Goal: Information Seeking & Learning: Learn about a topic

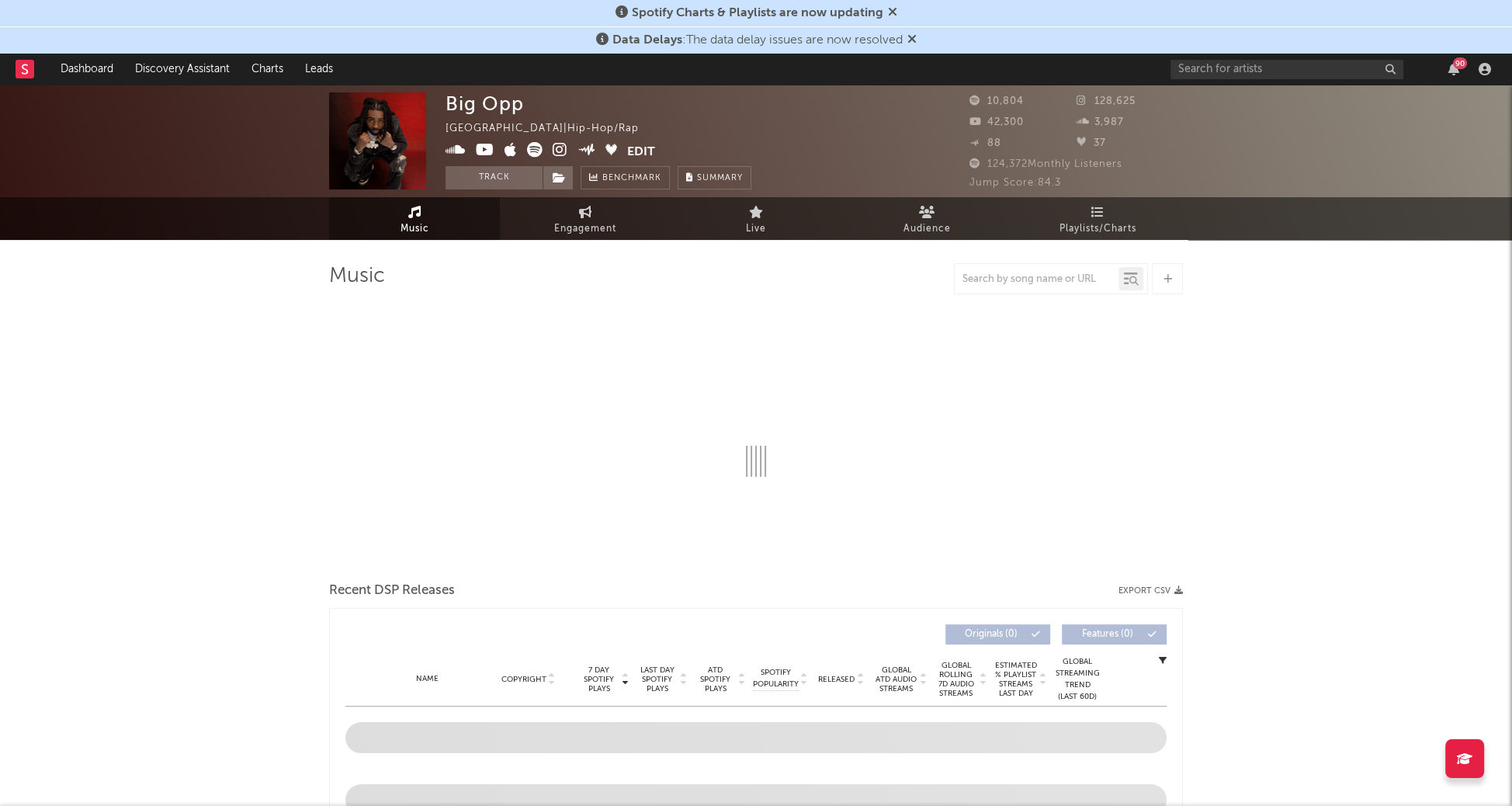
select select "6m"
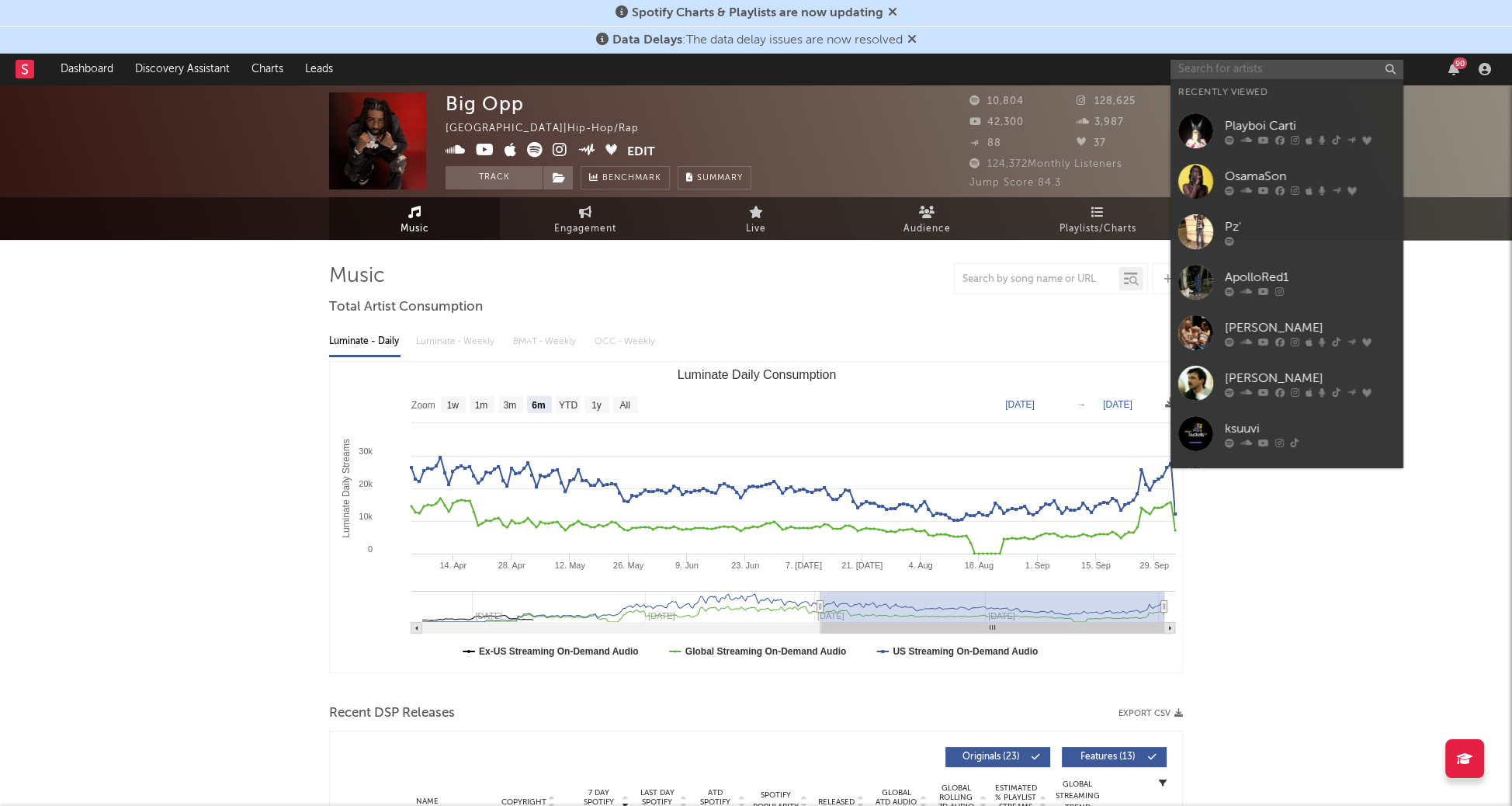
click at [1219, 73] on input "text" at bounding box center [1286, 69] width 233 height 19
click at [1265, 226] on div "Pz'" at bounding box center [1310, 227] width 170 height 19
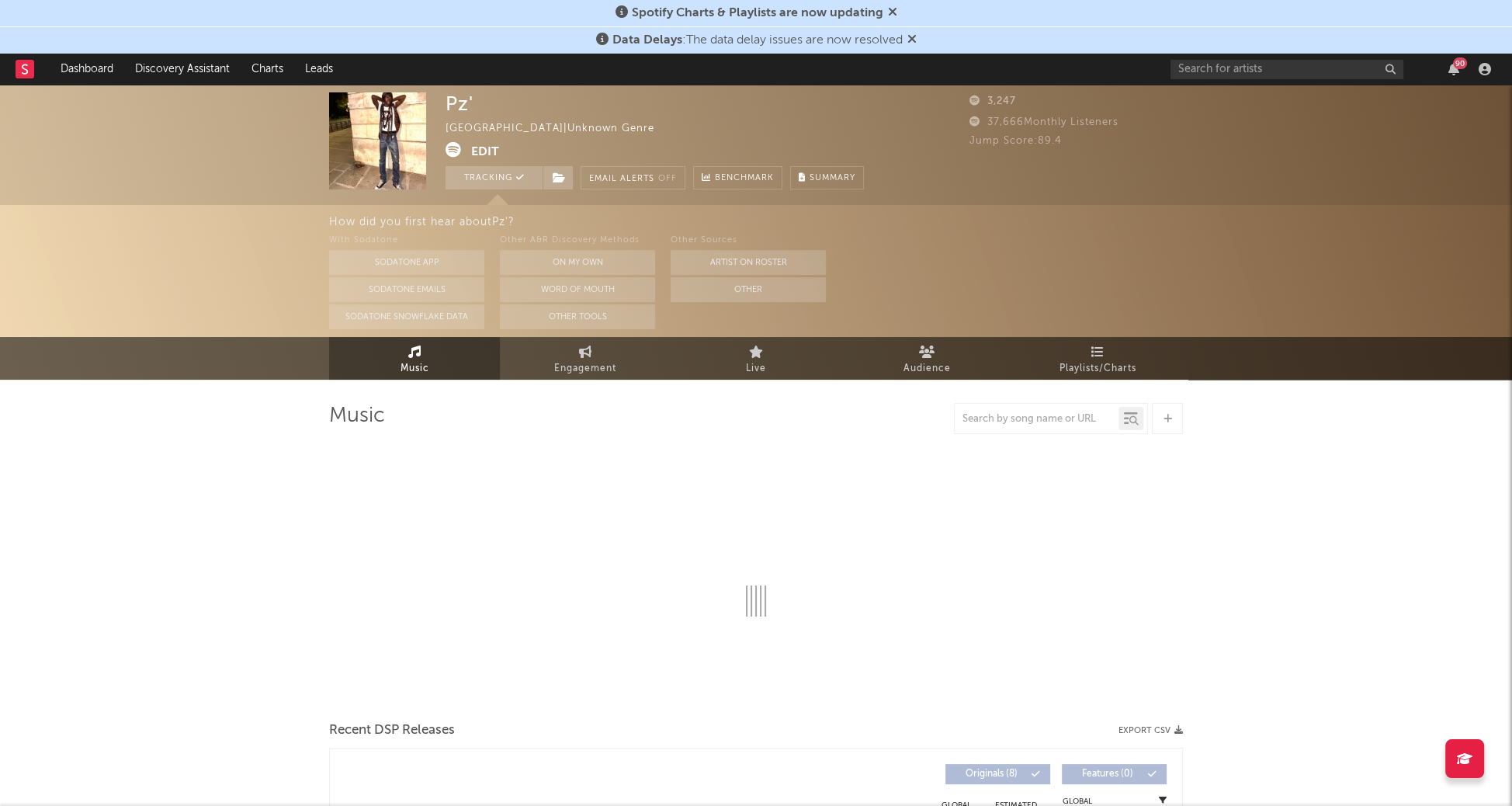
select select "1w"
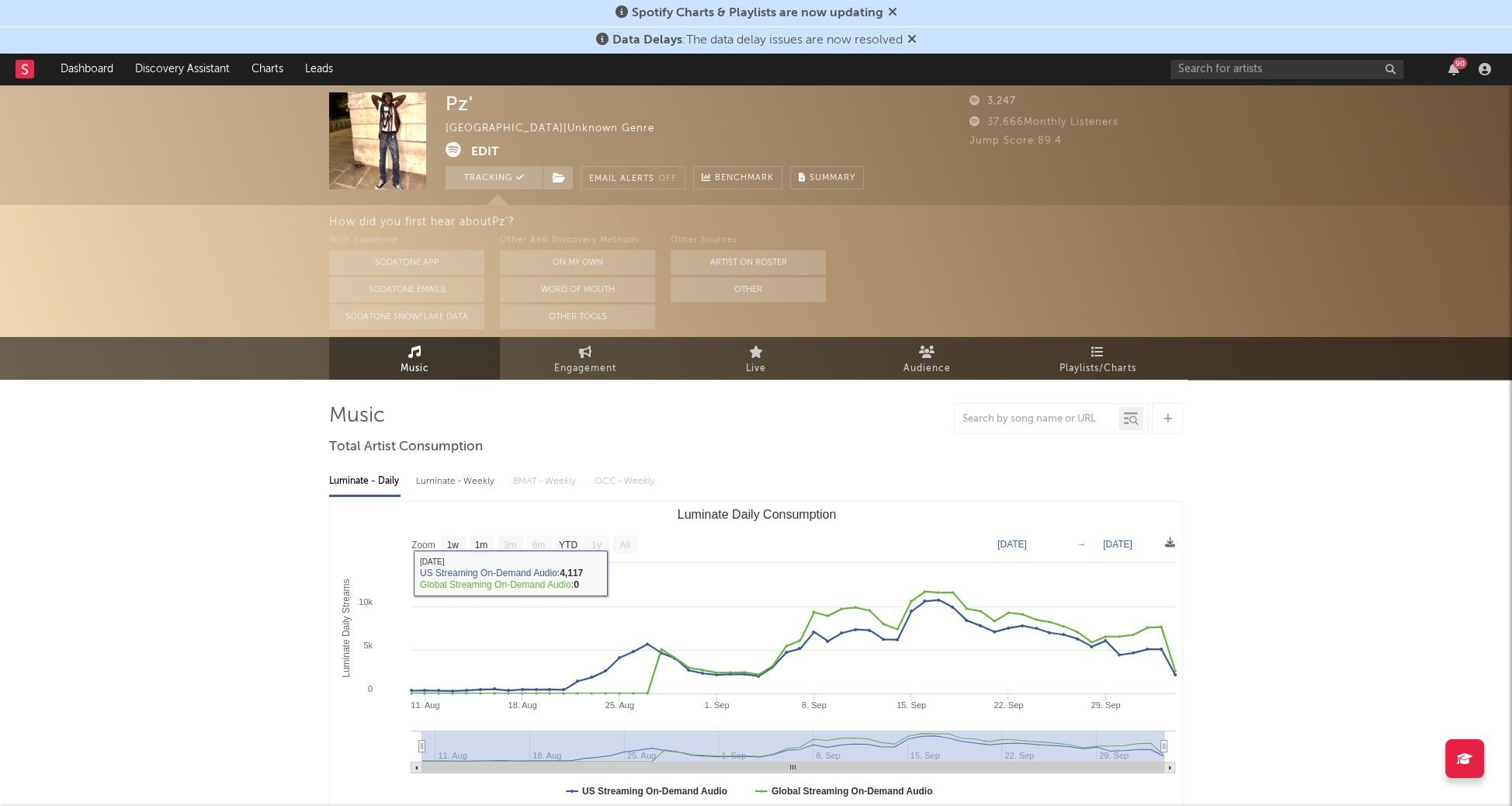
click at [481, 491] on div "Luminate - Weekly" at bounding box center [457, 481] width 82 height 26
select select "1w"
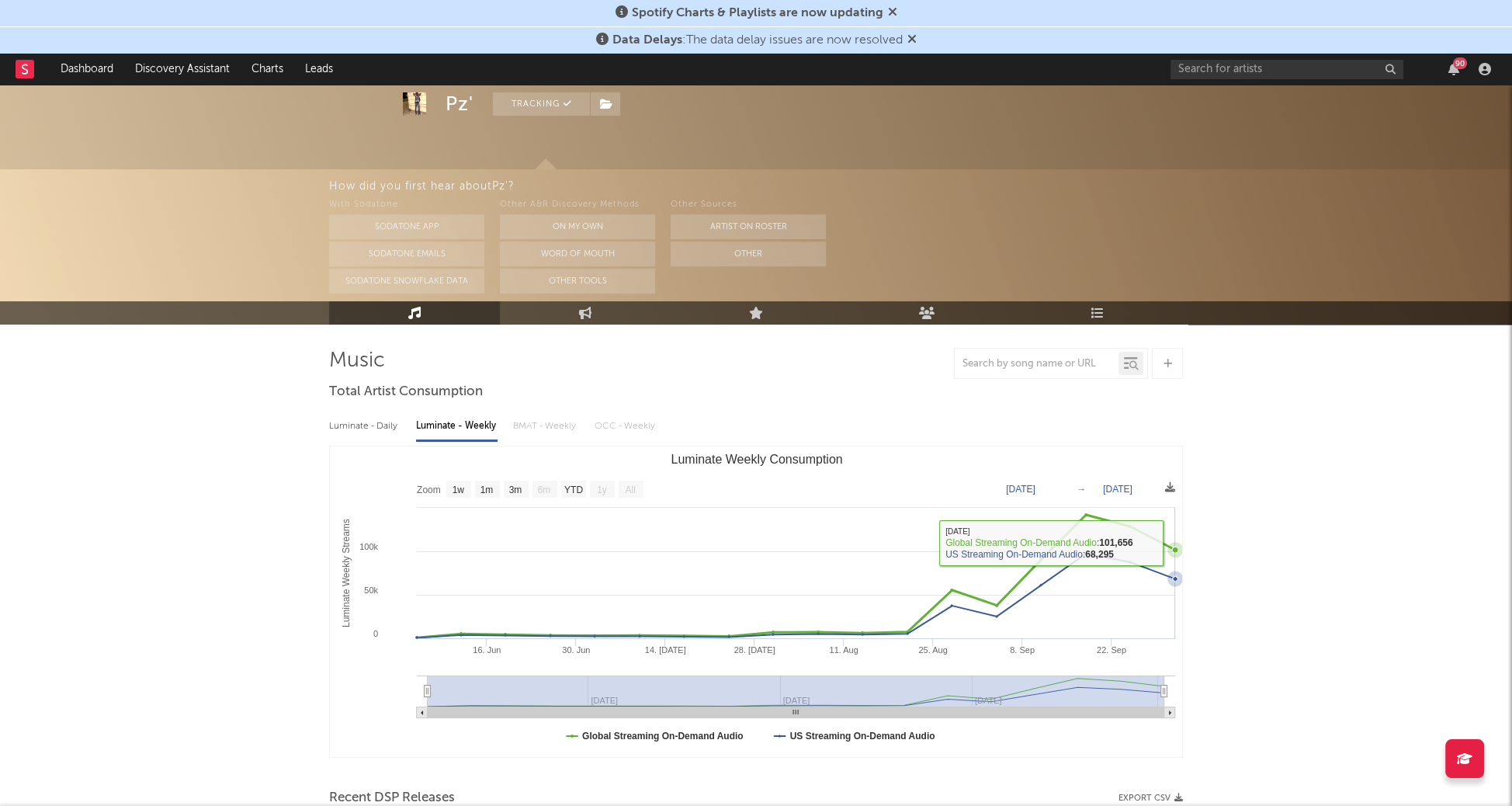
scroll to position [56, 0]
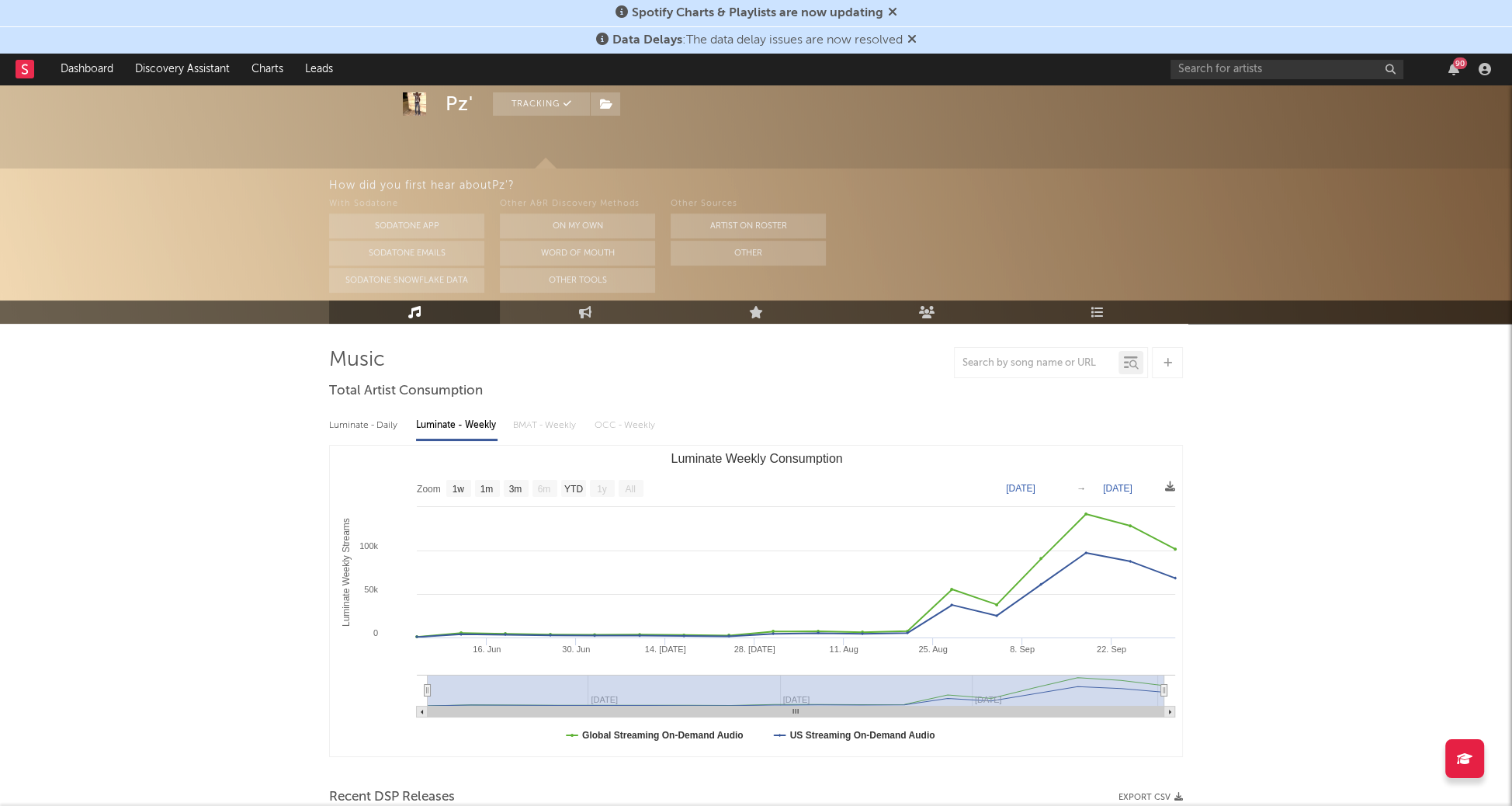
click at [618, 317] on link "Engagement" at bounding box center [585, 311] width 170 height 23
select select "1w"
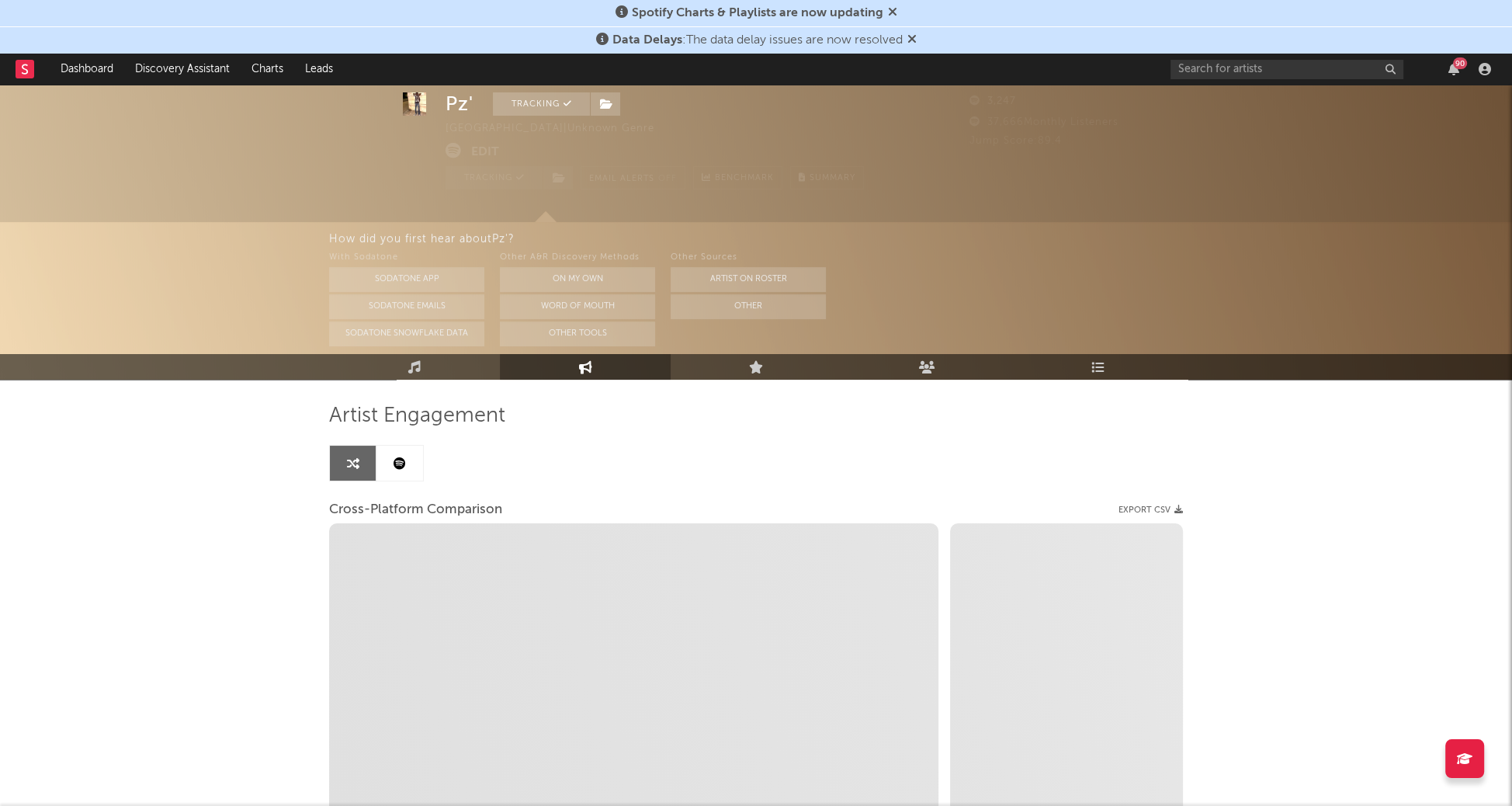
scroll to position [233, 0]
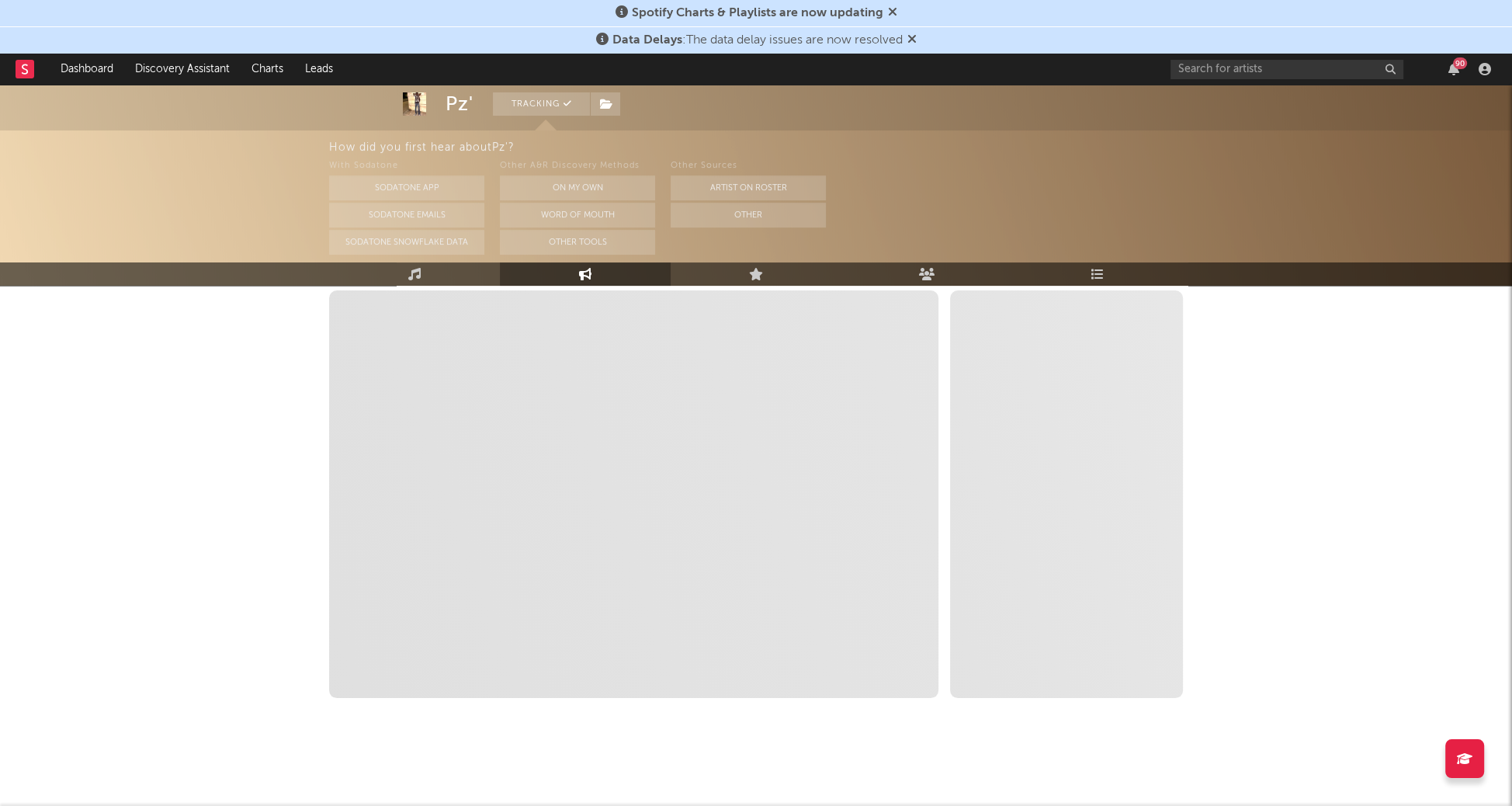
select select "1m"
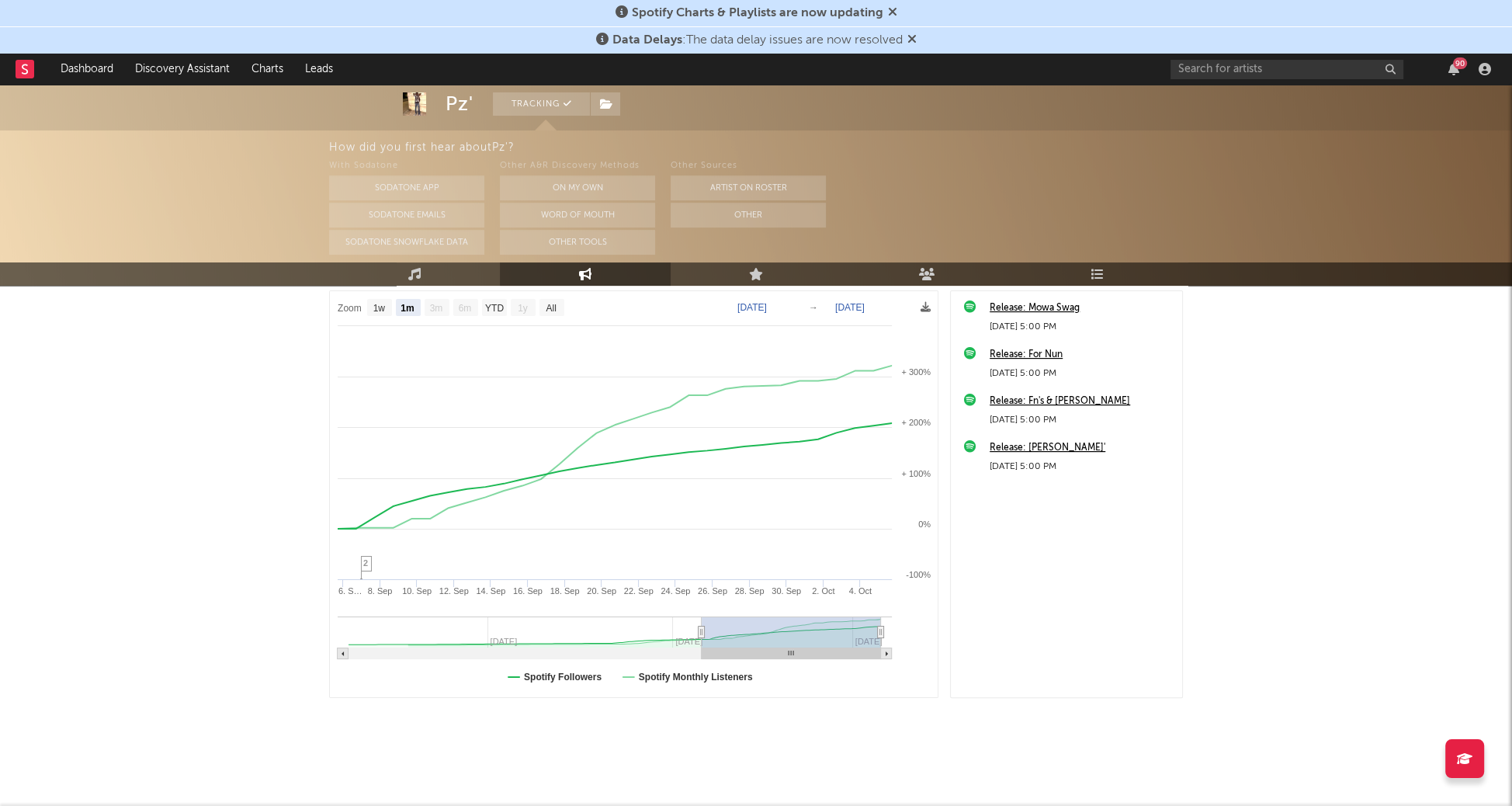
click at [590, 681] on rect at bounding box center [634, 494] width 609 height 407
click at [589, 676] on text "Spotify Followers" at bounding box center [562, 677] width 78 height 11
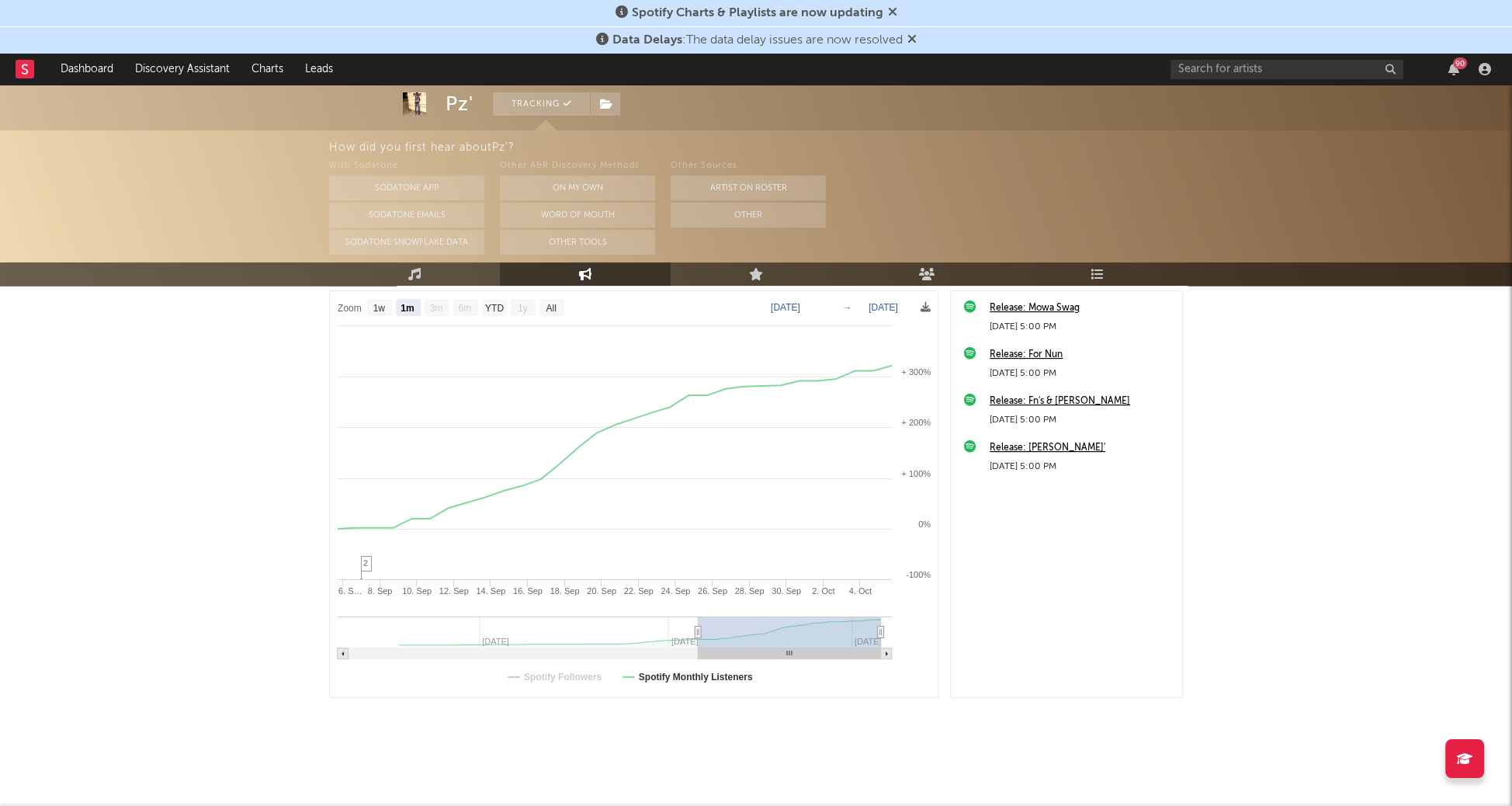
select select "1m"
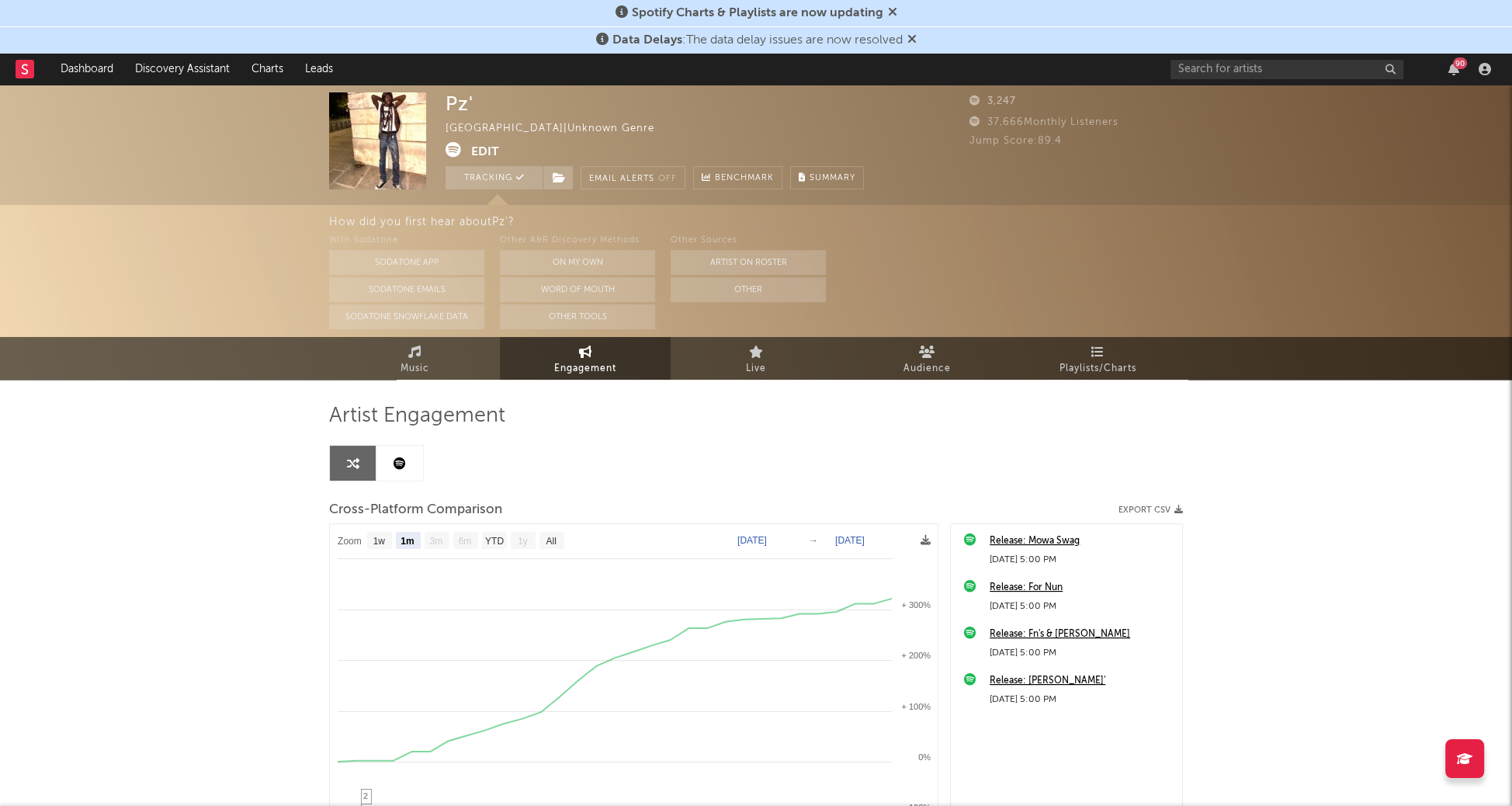
click at [1186, 103] on div "Pz' [GEOGRAPHIC_DATA] | Unknown Genre Edit Tracking Email Alerts Off Benchmark …" at bounding box center [756, 145] width 1512 height 120
click at [1189, 72] on input "text" at bounding box center [1286, 69] width 233 height 19
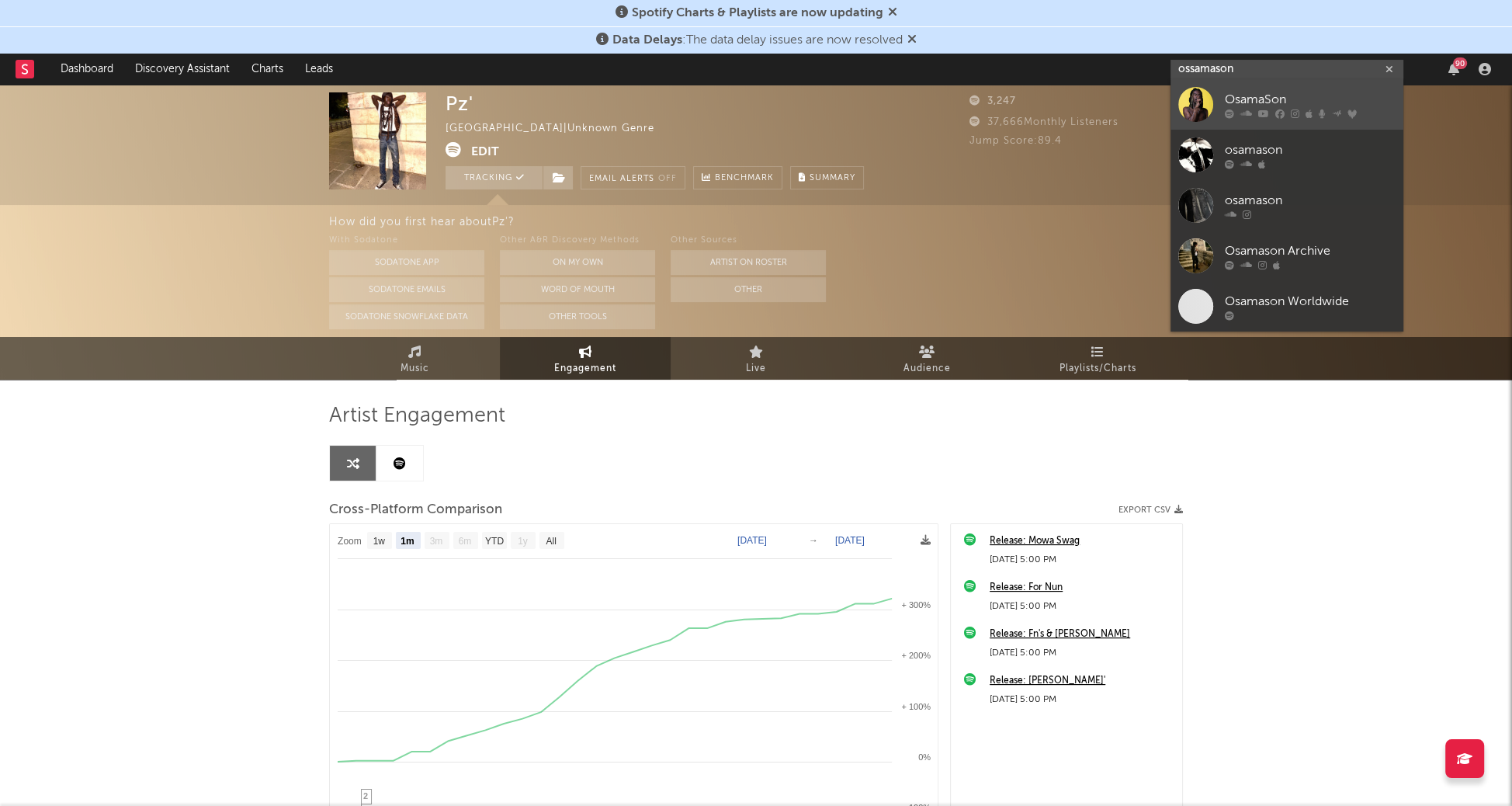
type input "ossamason"
click at [1221, 99] on link "OsamaSon" at bounding box center [1286, 104] width 233 height 50
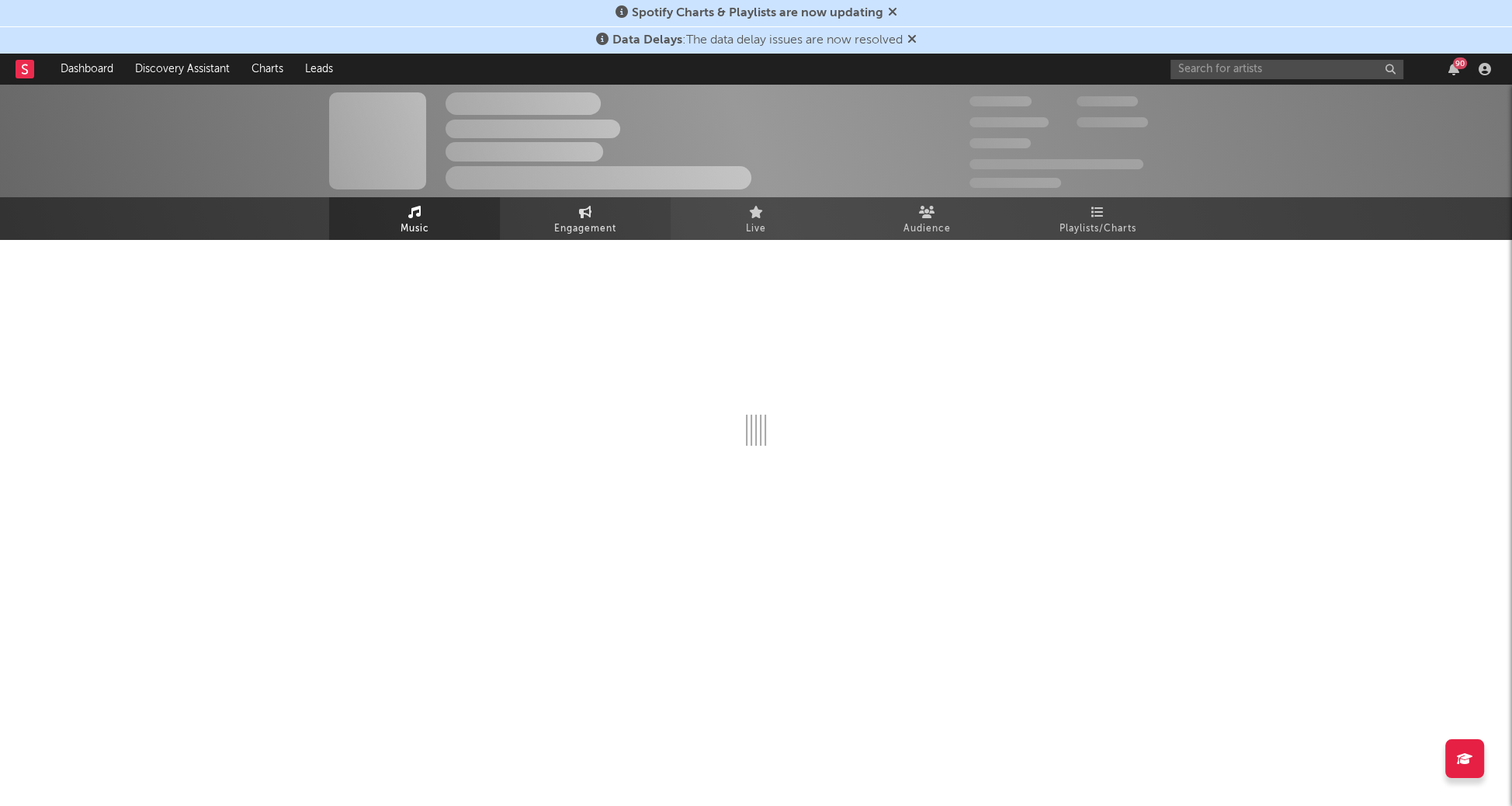
select select "6m"
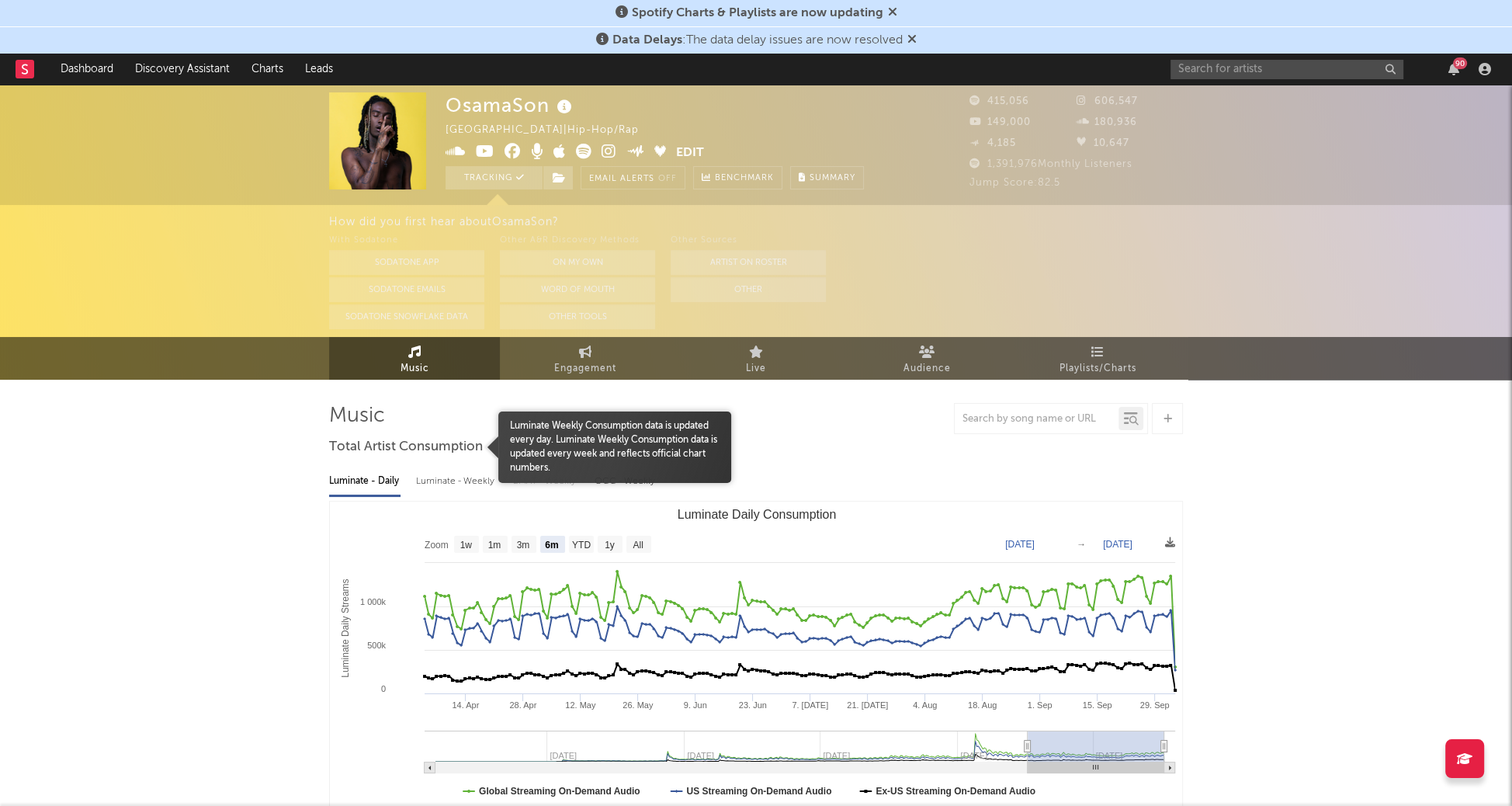
click at [460, 489] on div "Luminate - Weekly" at bounding box center [457, 481] width 82 height 26
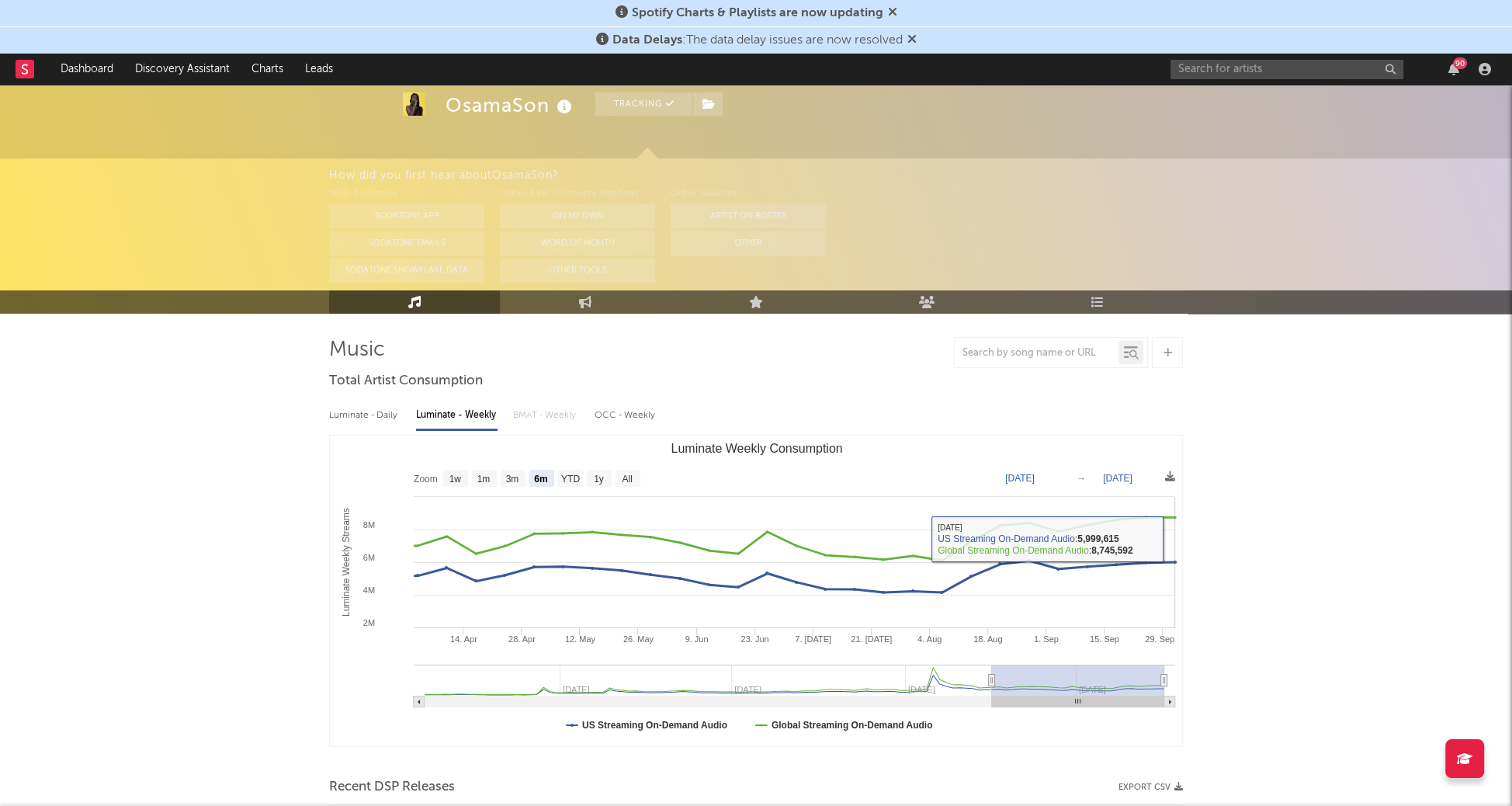
scroll to position [81, 0]
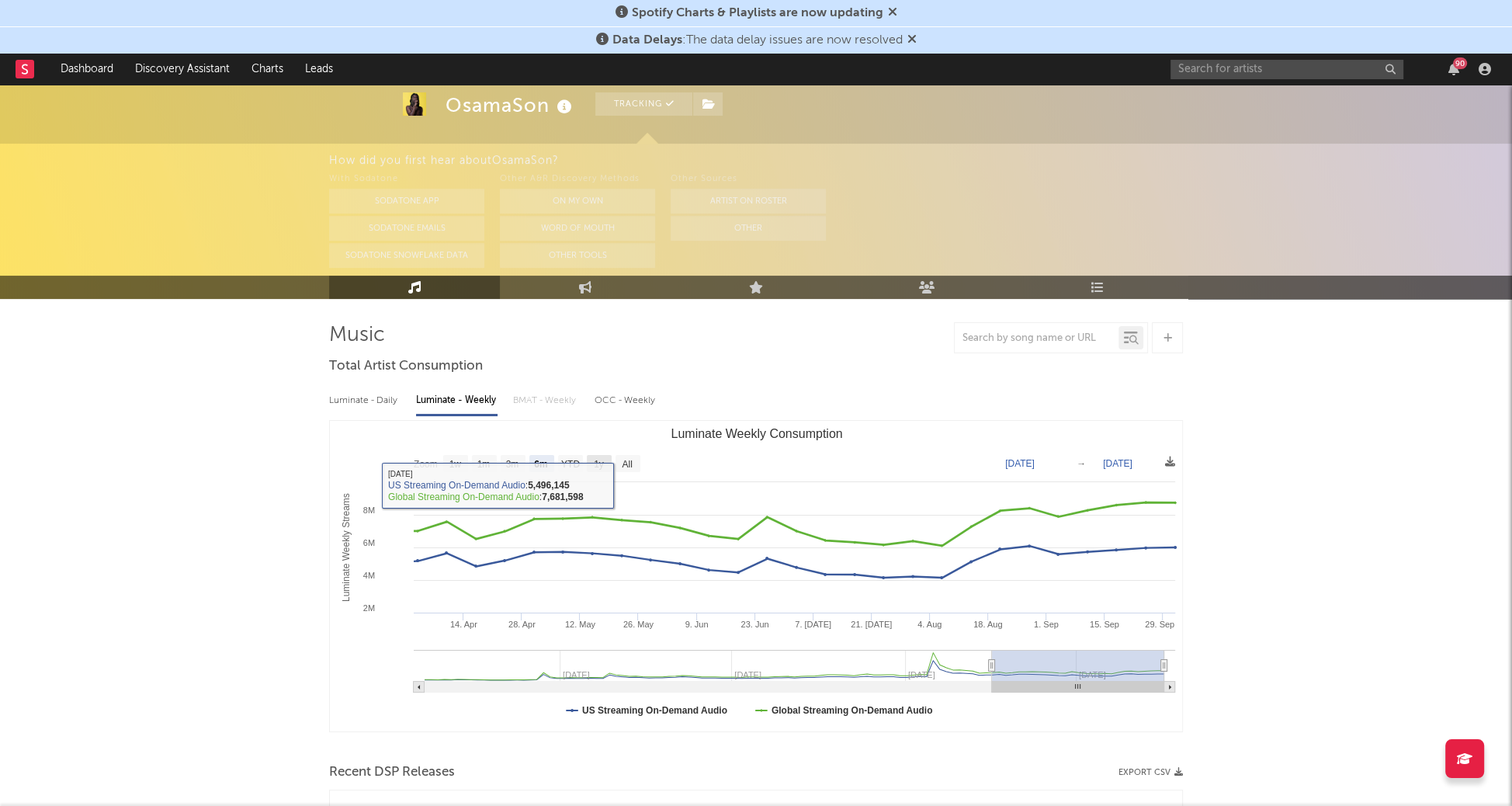
click at [602, 468] on text "1y" at bounding box center [598, 464] width 10 height 11
select select "1y"
type input "[DATE]"
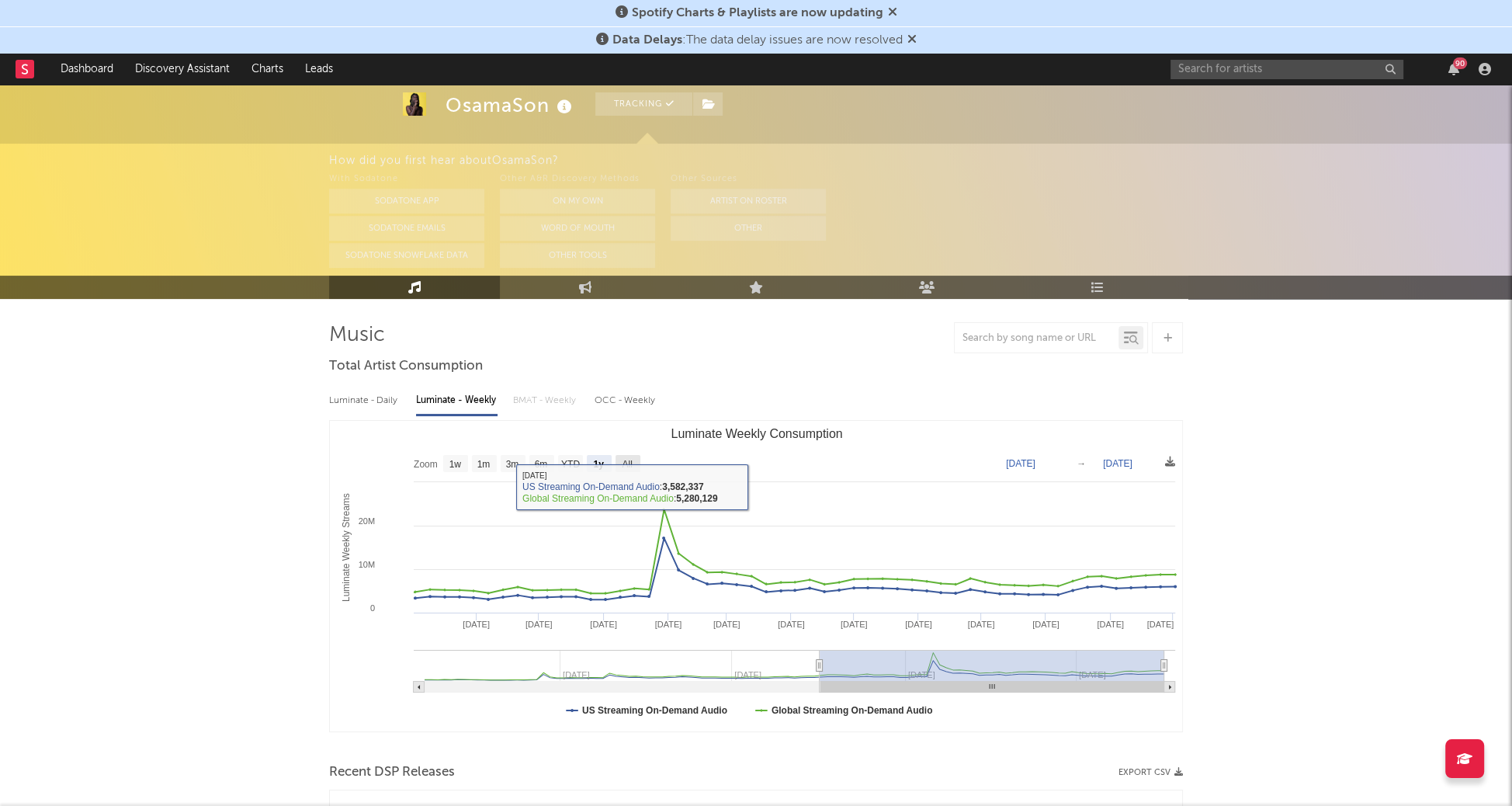
click at [632, 459] on text "All" at bounding box center [626, 464] width 10 height 11
select select "All"
type input "[DATE]"
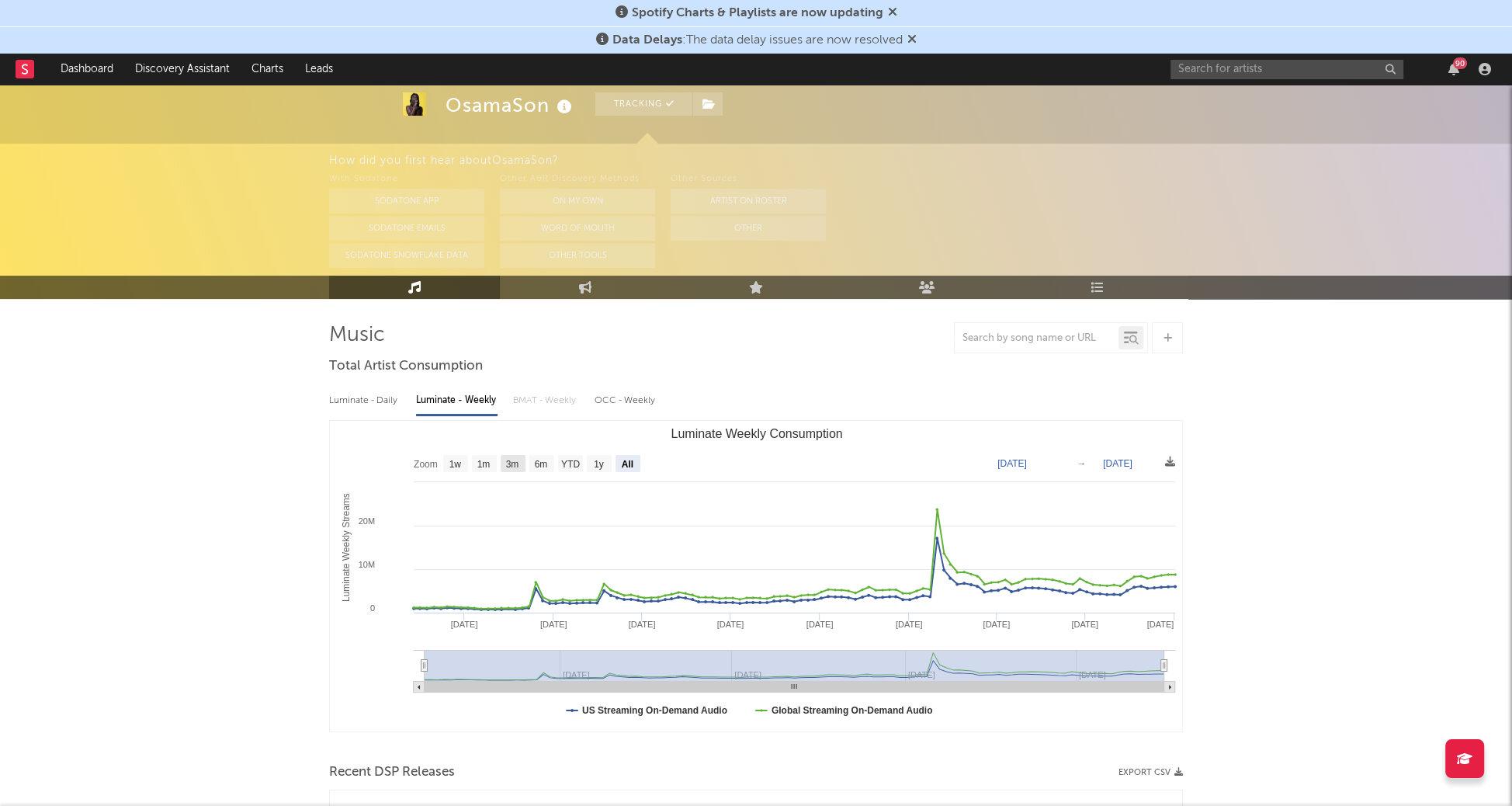
click at [513, 462] on text "3m" at bounding box center [512, 464] width 13 height 11
select select "3m"
type input "[DATE]"
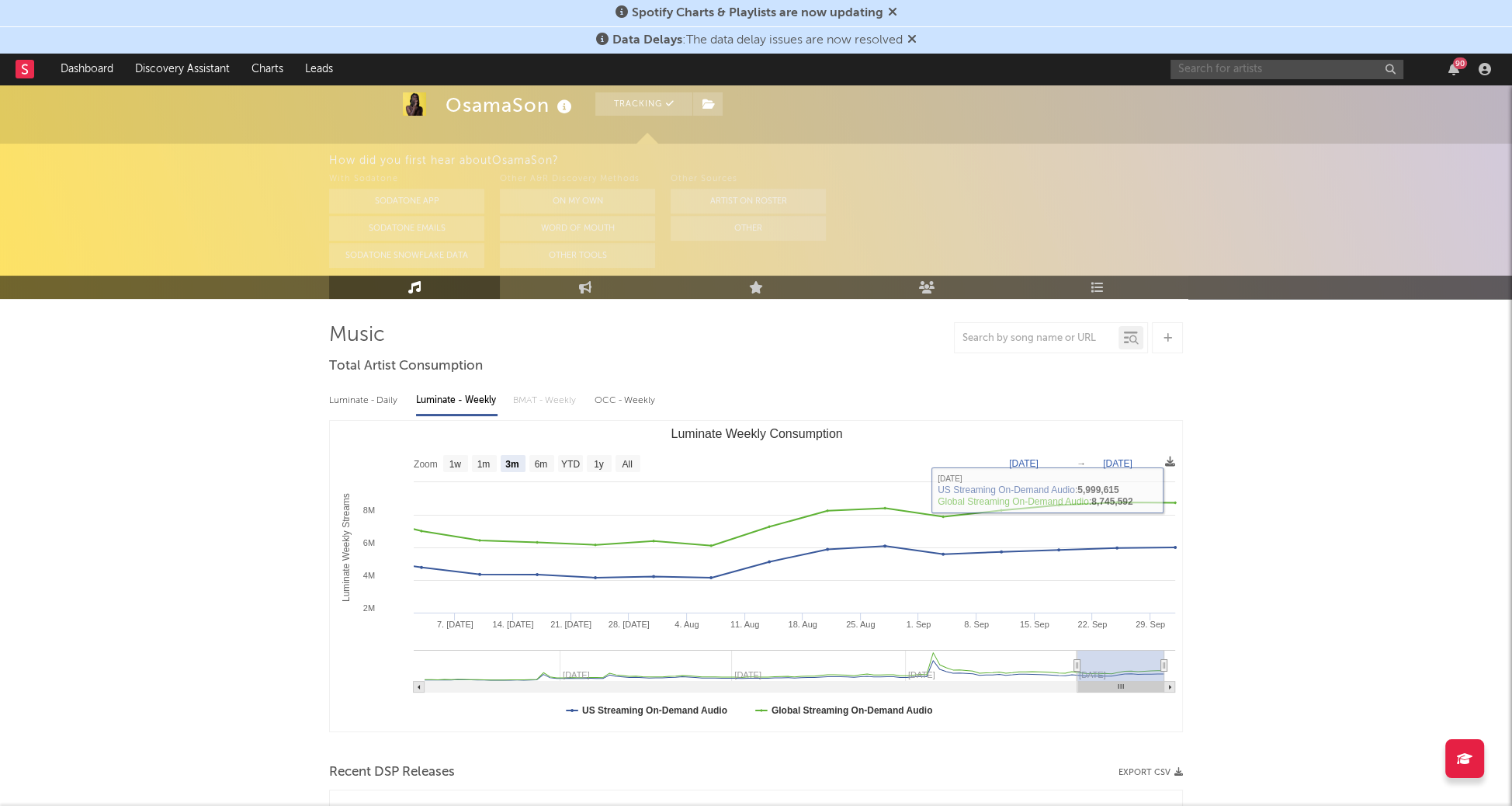
click at [1286, 68] on input "text" at bounding box center [1286, 69] width 233 height 19
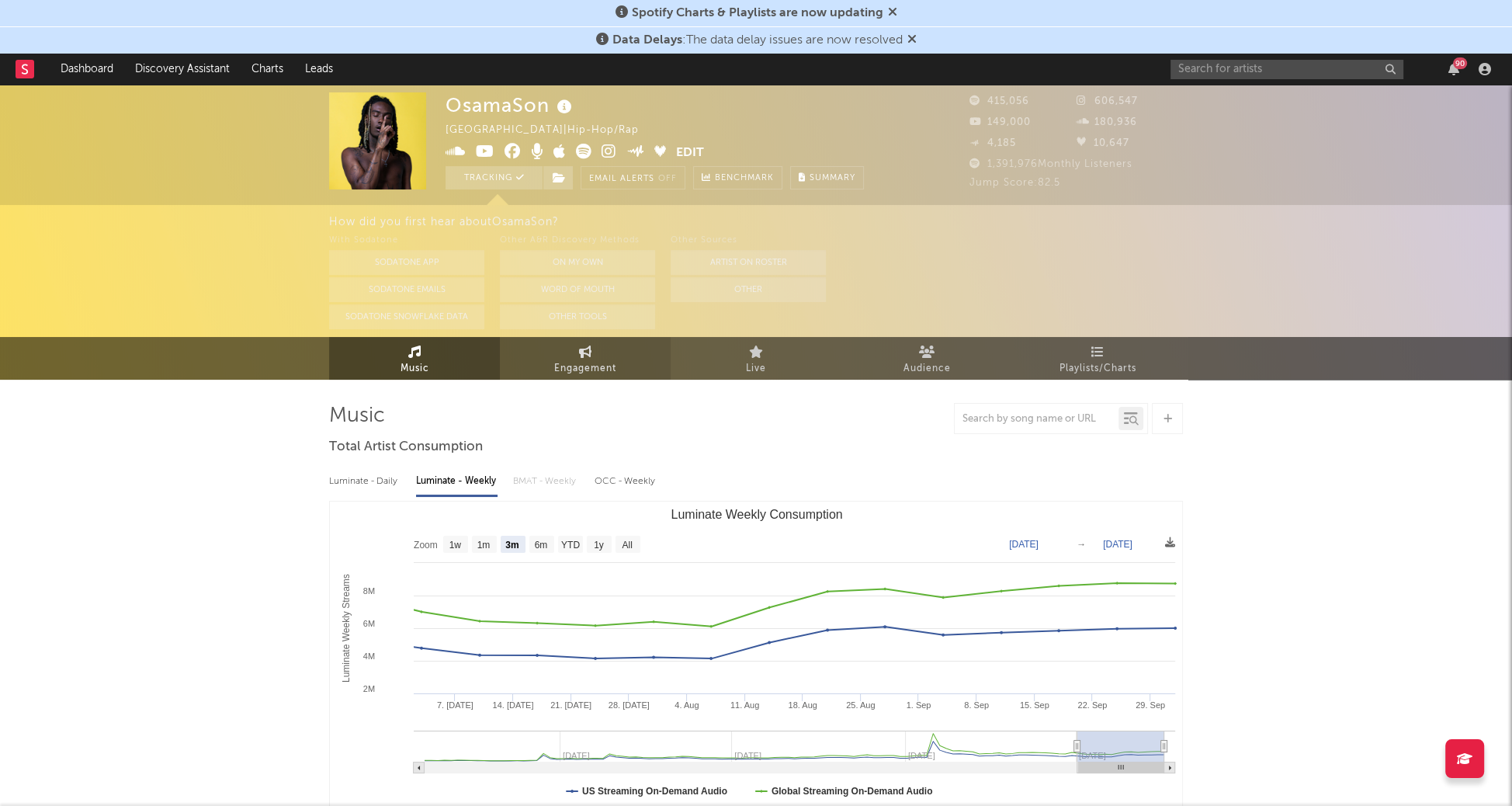
click at [600, 359] on span "Engagement" at bounding box center [585, 369] width 62 height 19
select select "1w"
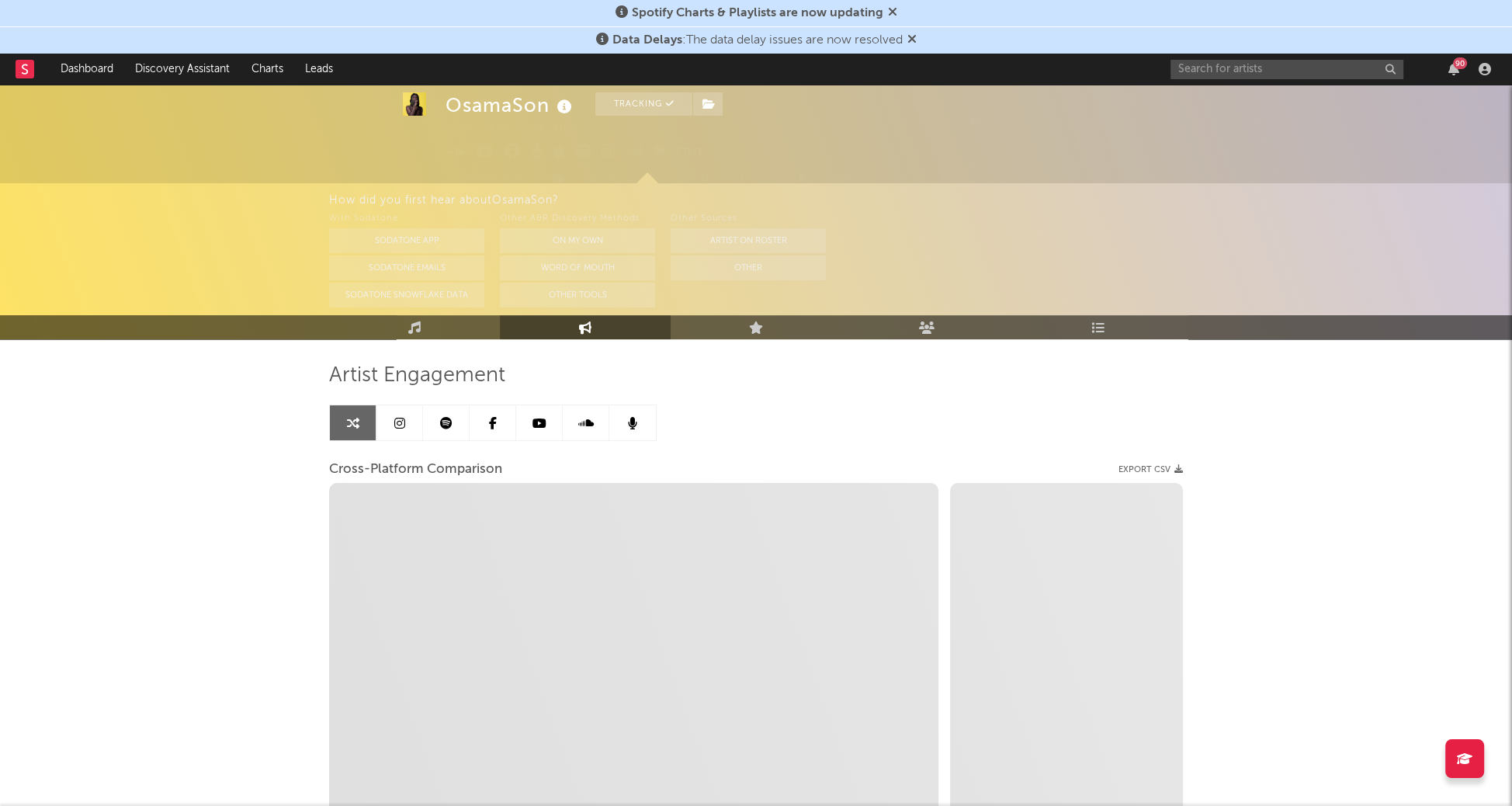
scroll to position [55, 0]
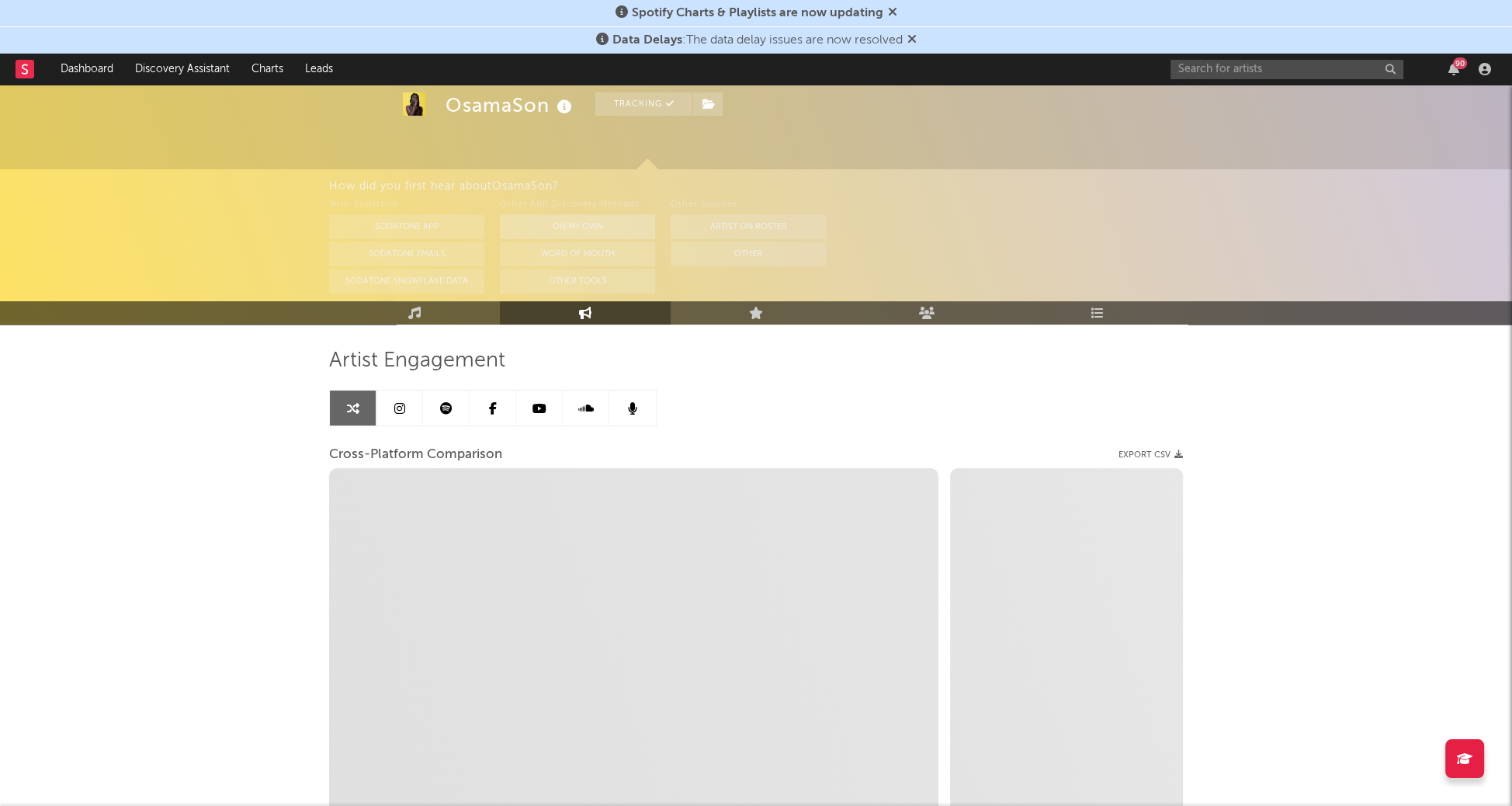
select select "1m"
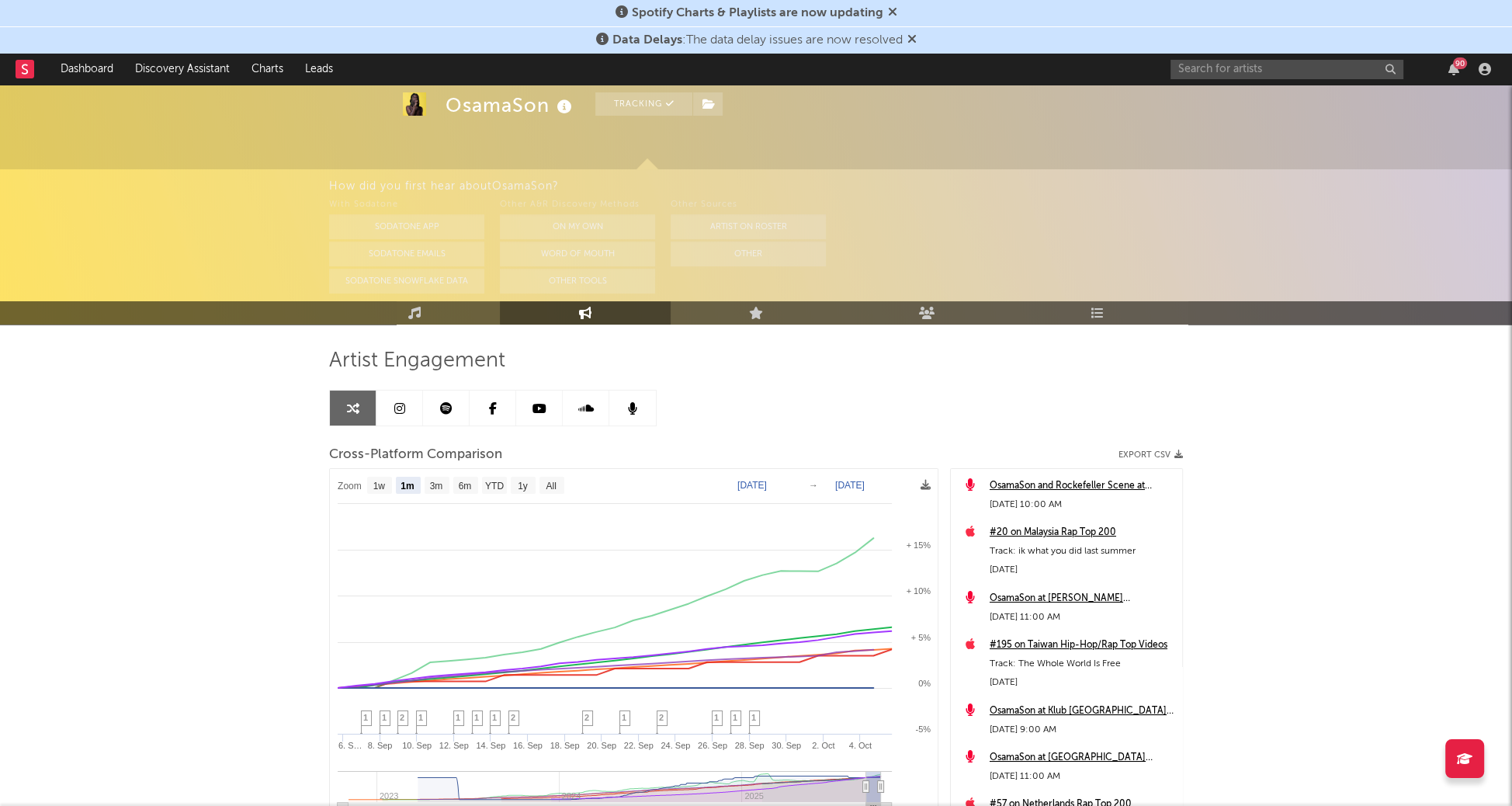
scroll to position [233, 0]
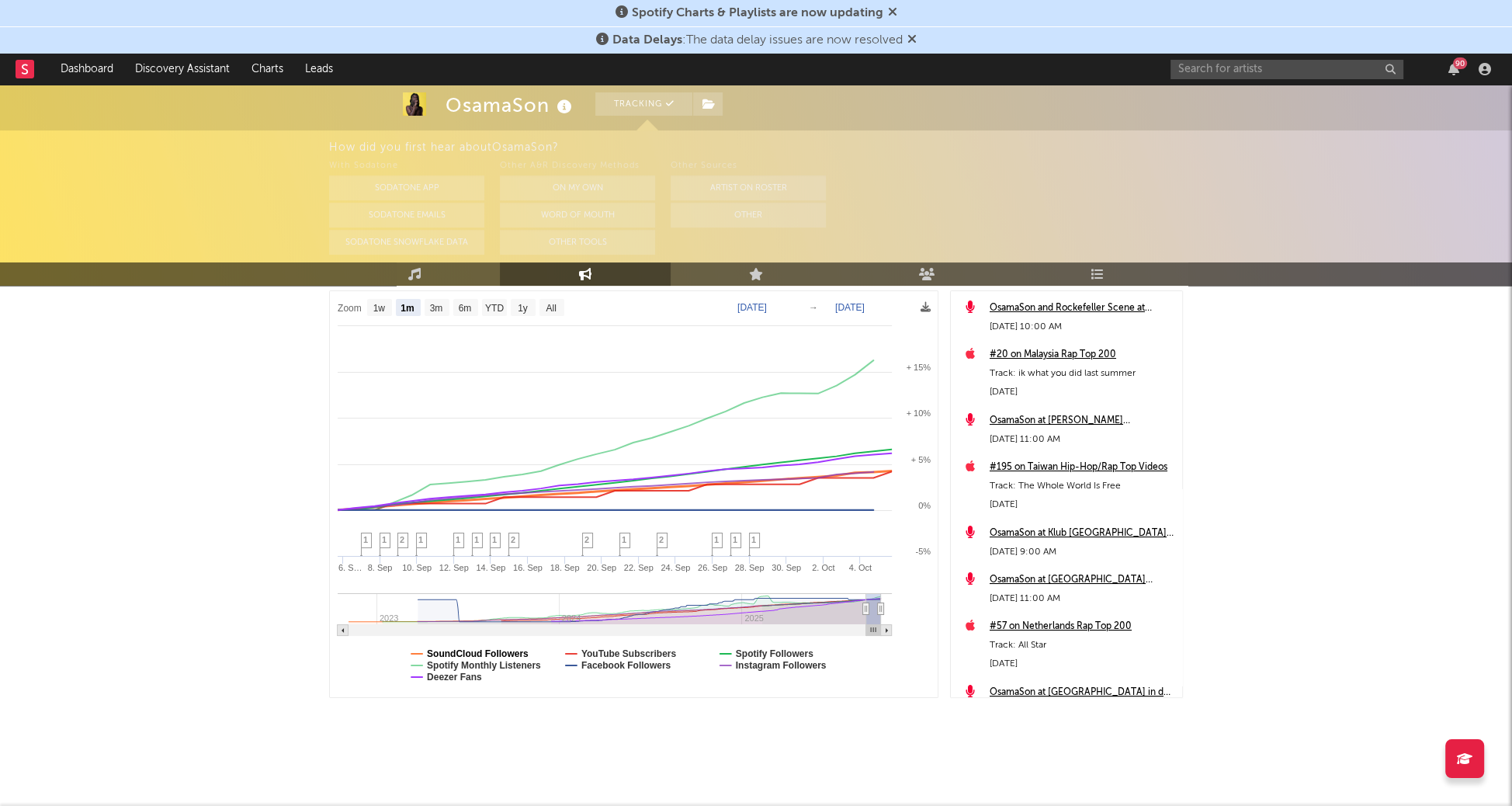
click at [505, 648] on text "SoundCloud Followers" at bounding box center [478, 653] width 102 height 11
select select "1m"
click at [480, 672] on text "Deezer Fans" at bounding box center [454, 677] width 55 height 11
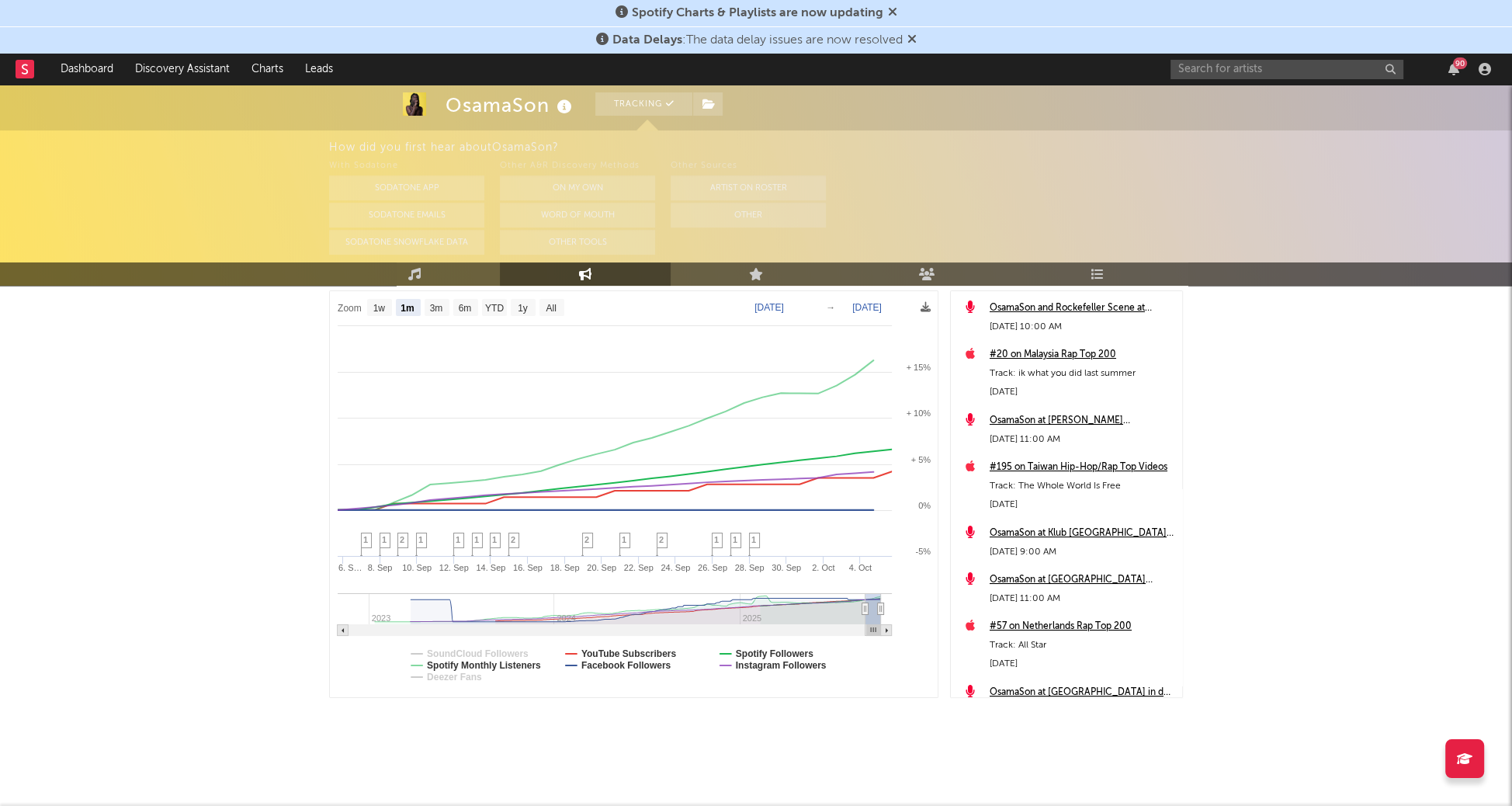
select select "1m"
click at [653, 661] on text "Facebook Followers" at bounding box center [625, 665] width 90 height 11
select select "1m"
click at [643, 648] on text "YouTube Subscribers" at bounding box center [628, 653] width 95 height 11
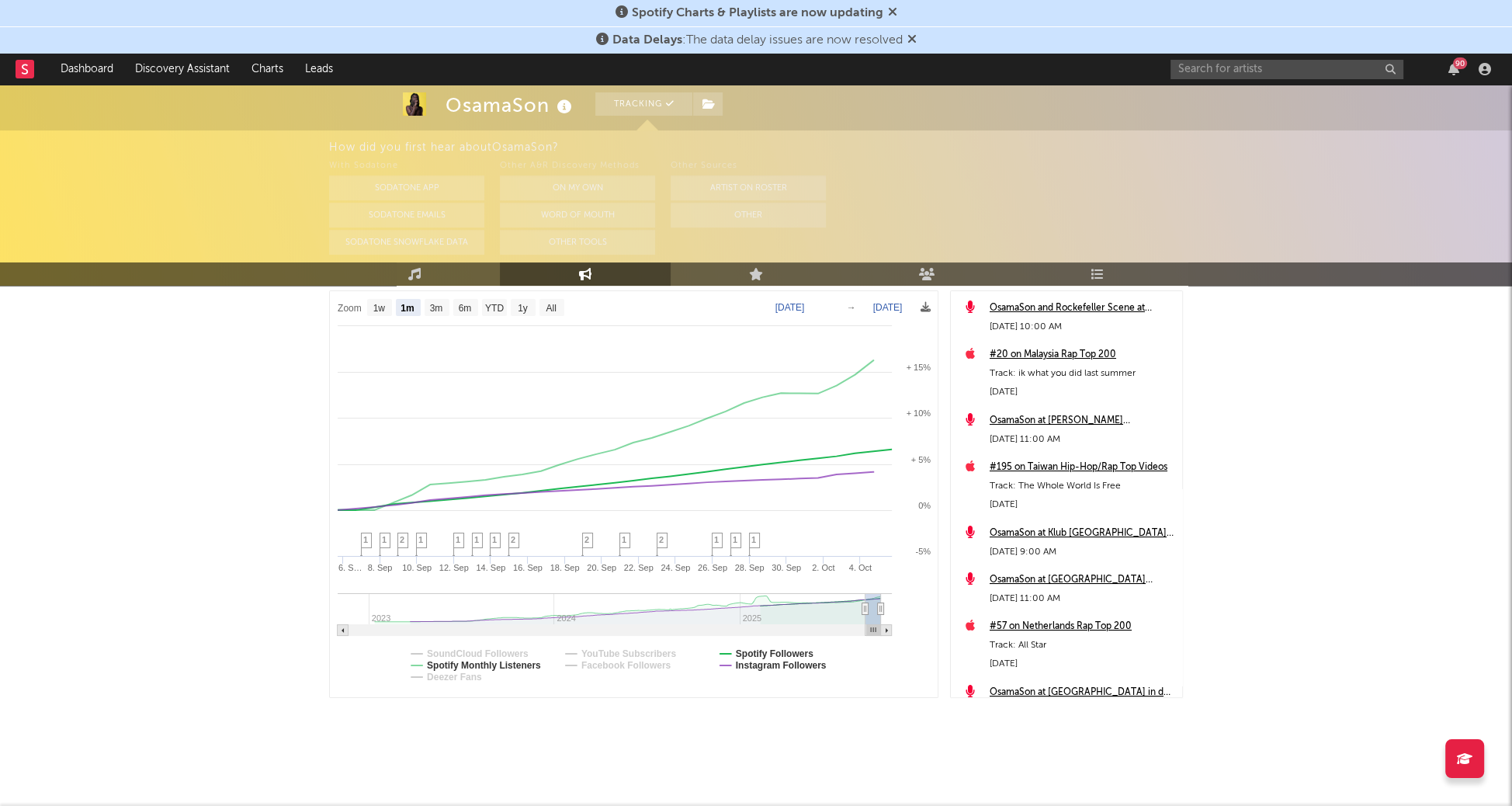
select select "1m"
click at [788, 649] on text "Spotify Followers" at bounding box center [775, 653] width 78 height 11
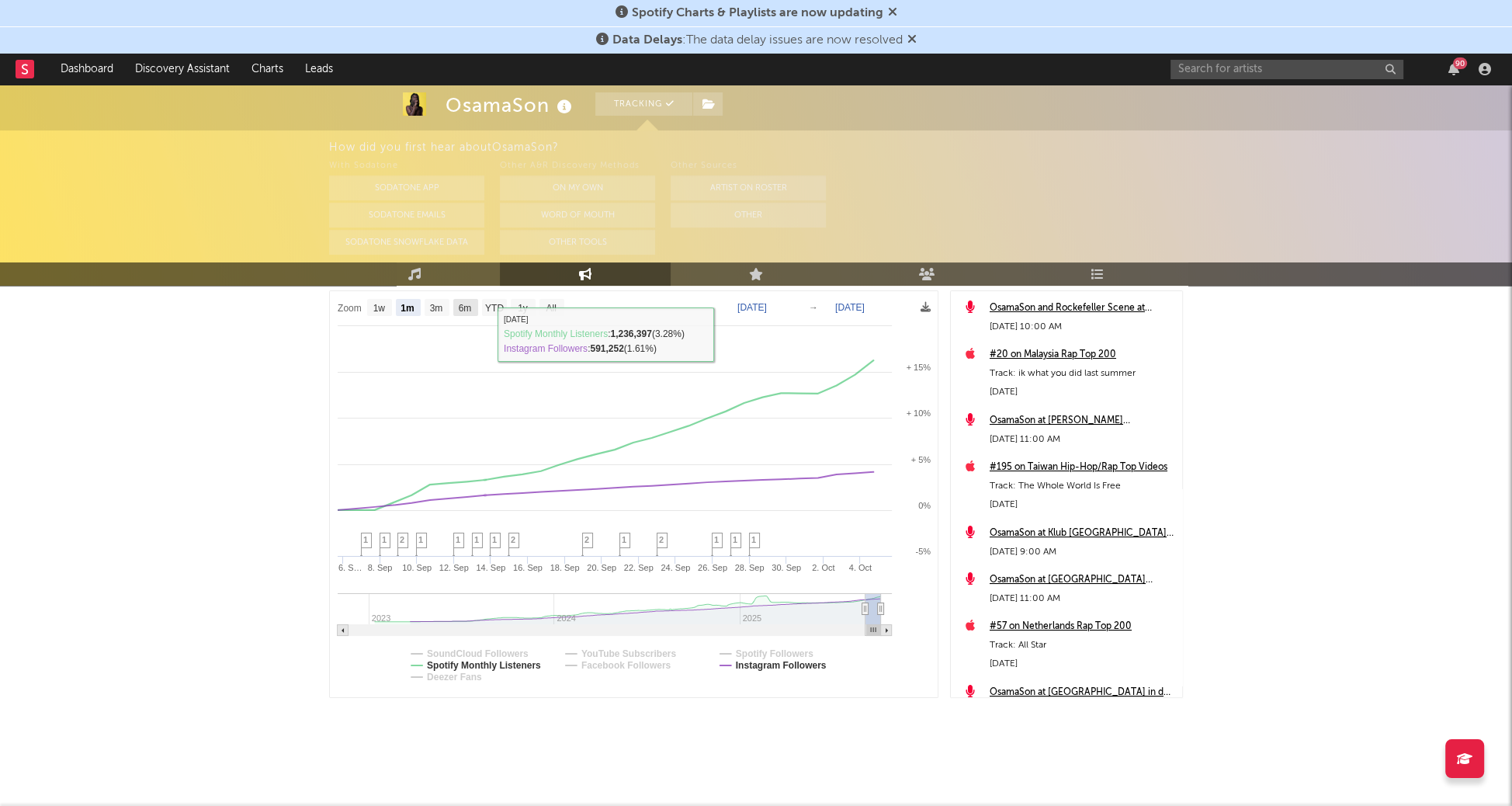
click at [465, 307] on text "6m" at bounding box center [465, 309] width 13 height 11
select select "6m"
type input "[DATE]"
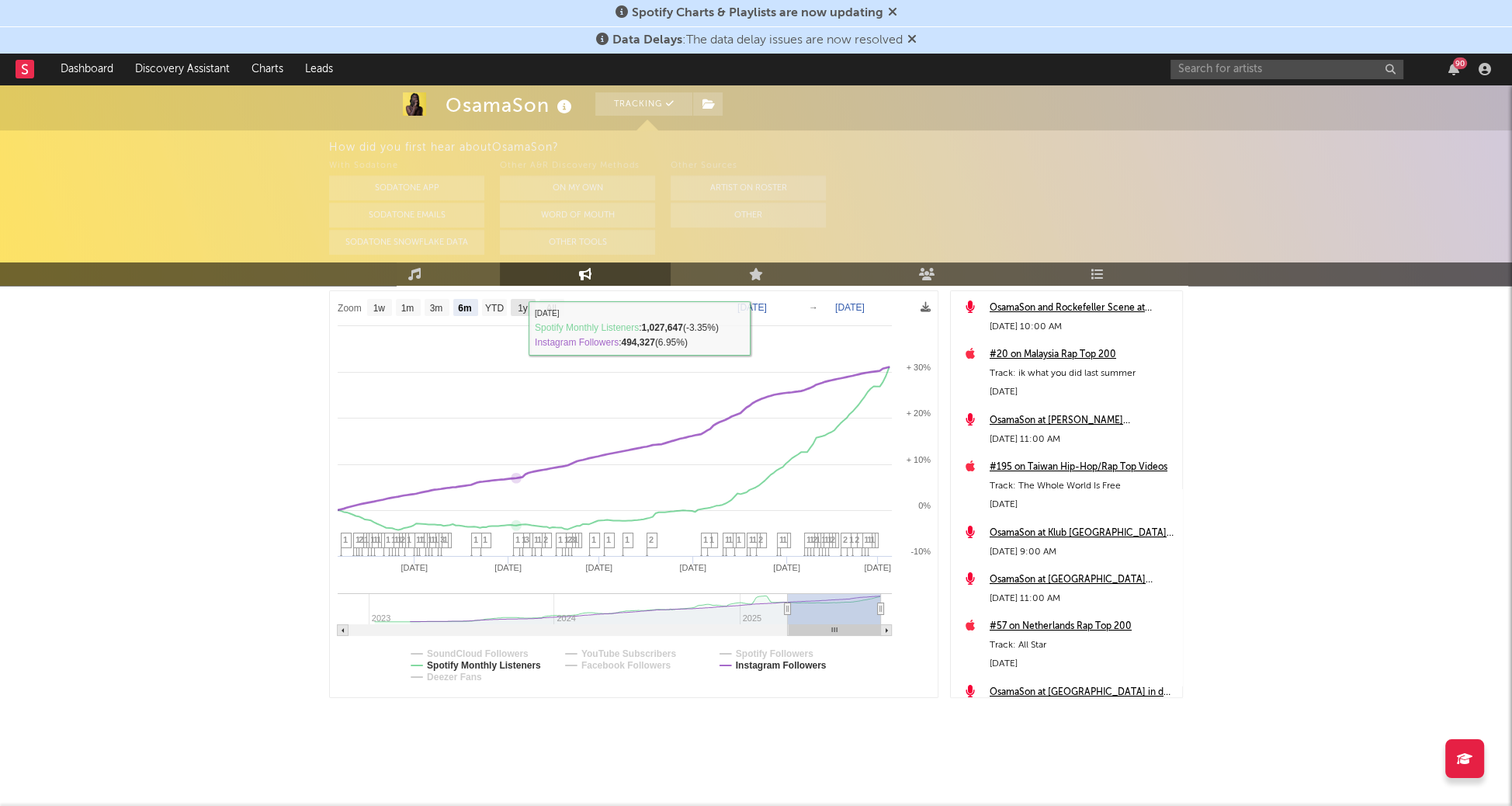
click at [517, 313] on rect at bounding box center [523, 308] width 25 height 17
select select "1y"
type input "[DATE]"
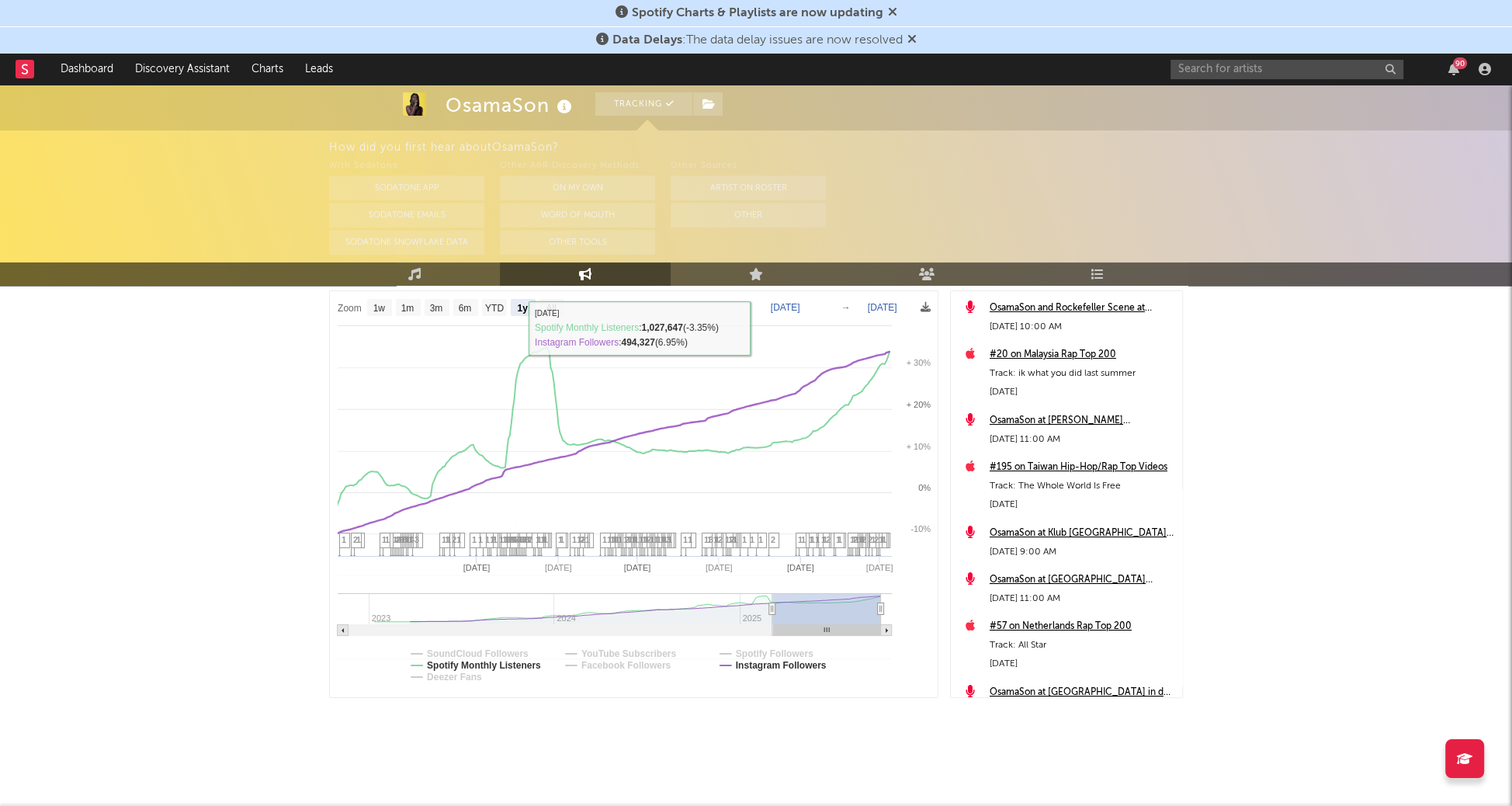
select select "1y"
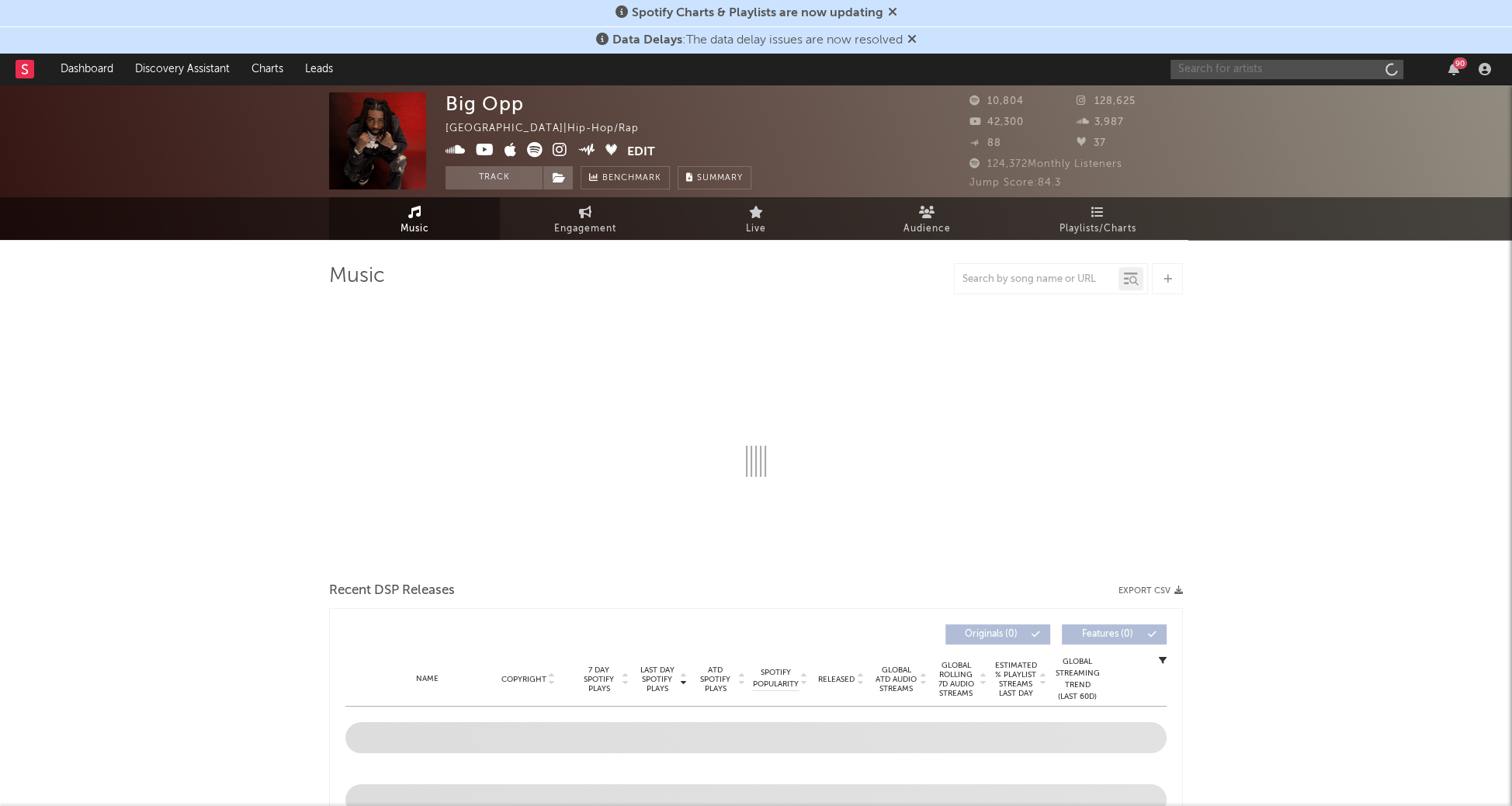
click at [1239, 74] on input "text" at bounding box center [1286, 69] width 233 height 19
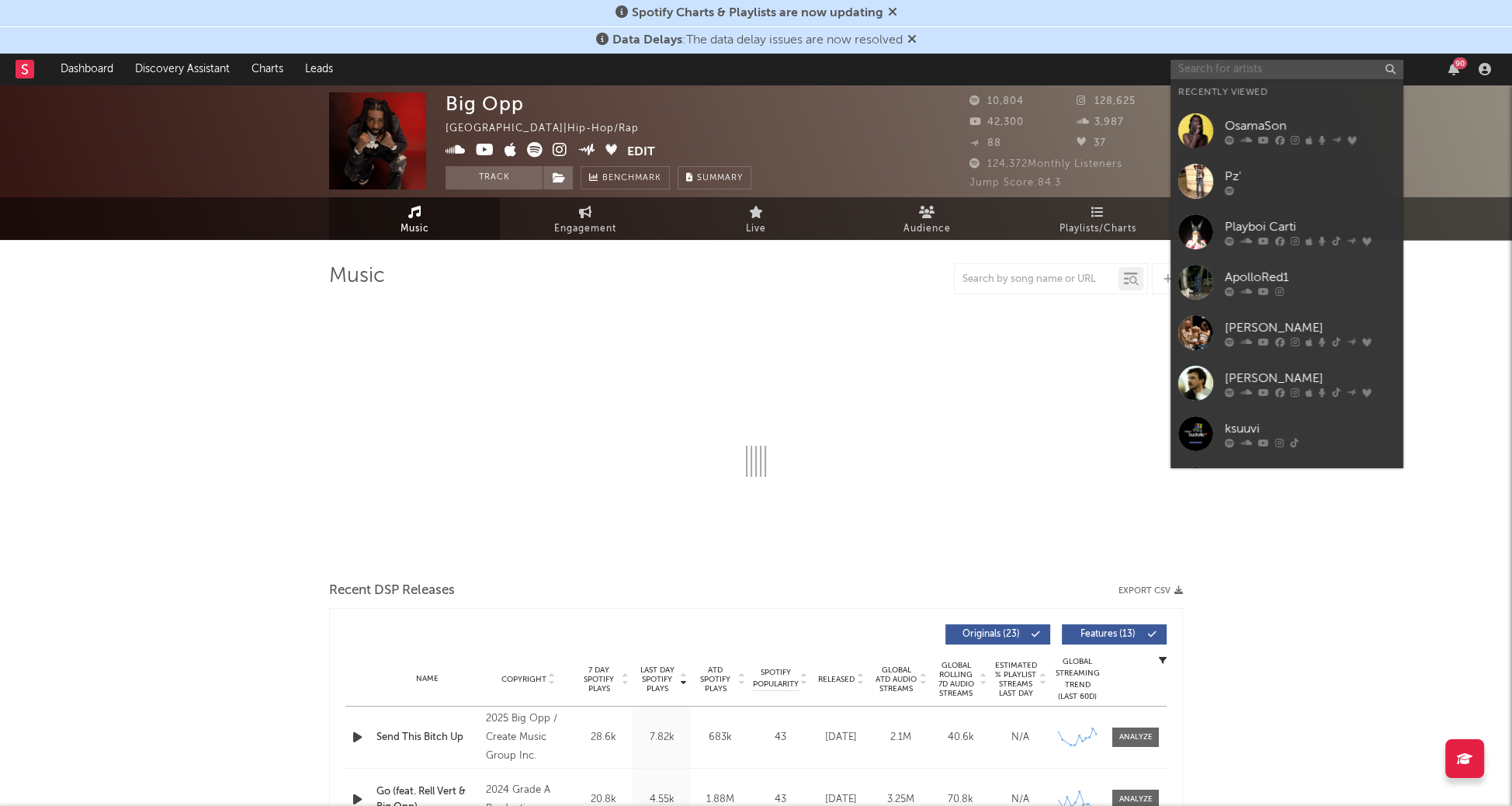
select select "6m"
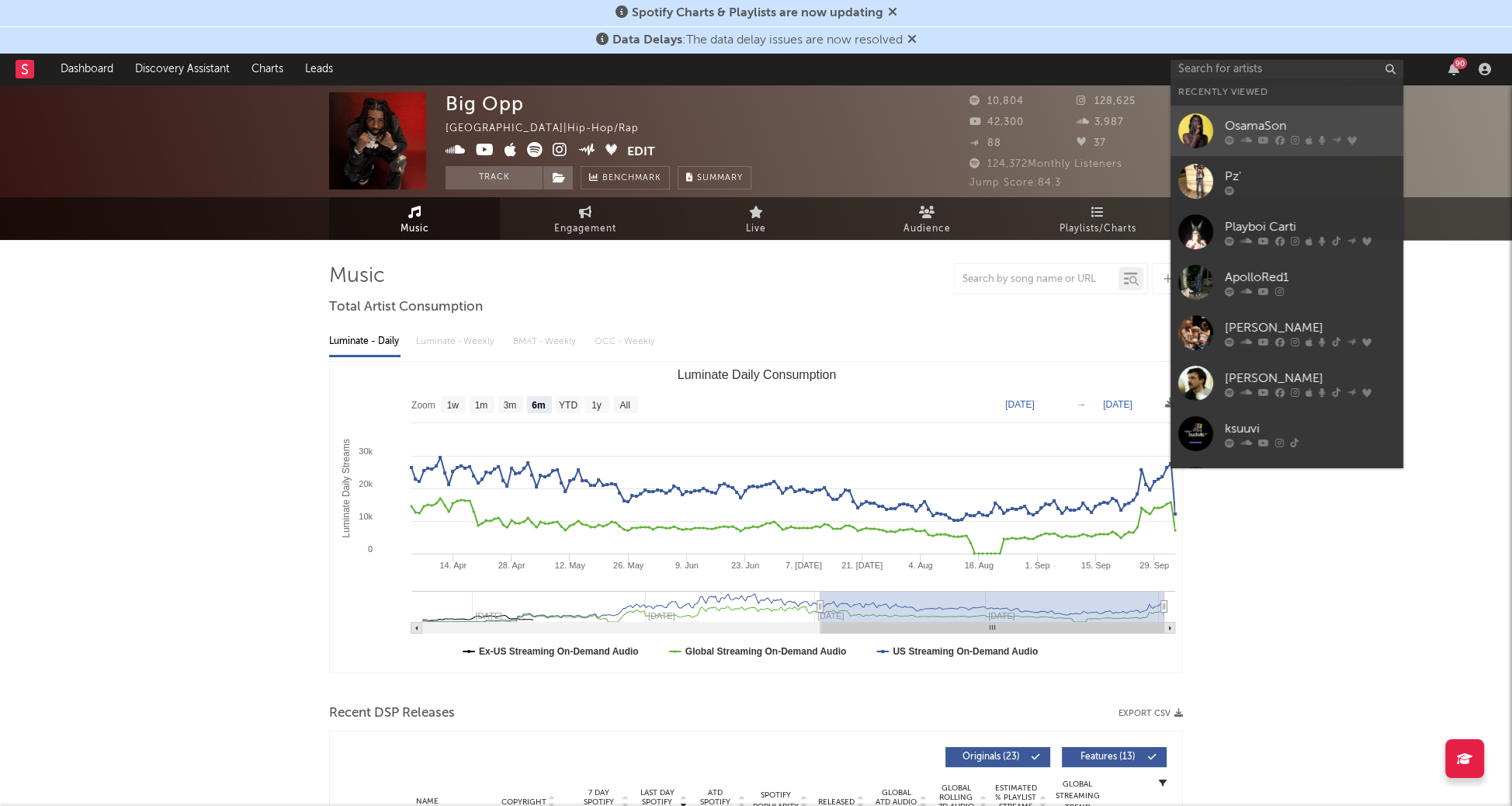
click at [1228, 122] on div "OsamaSon" at bounding box center [1310, 126] width 170 height 19
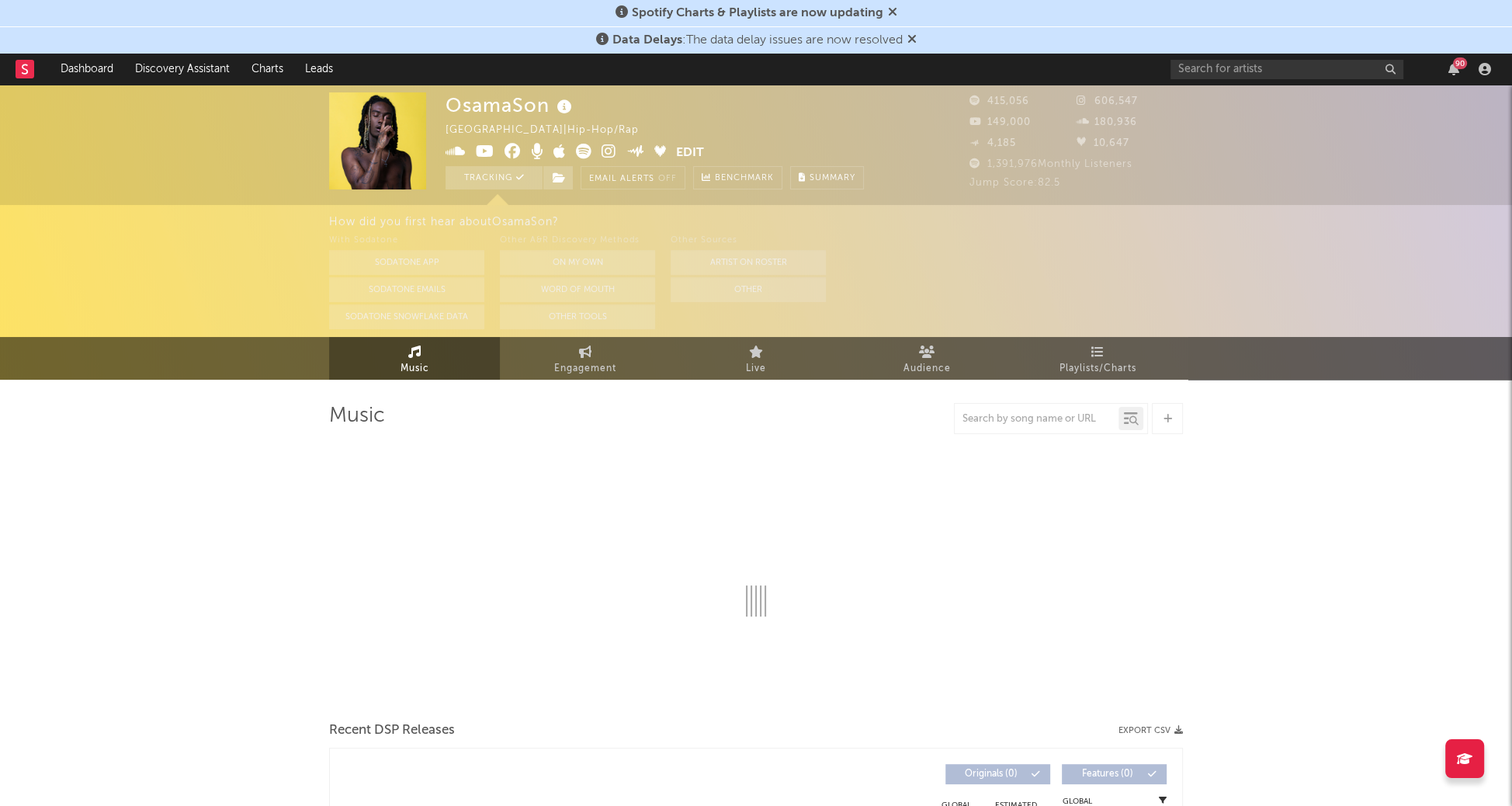
select select "6m"
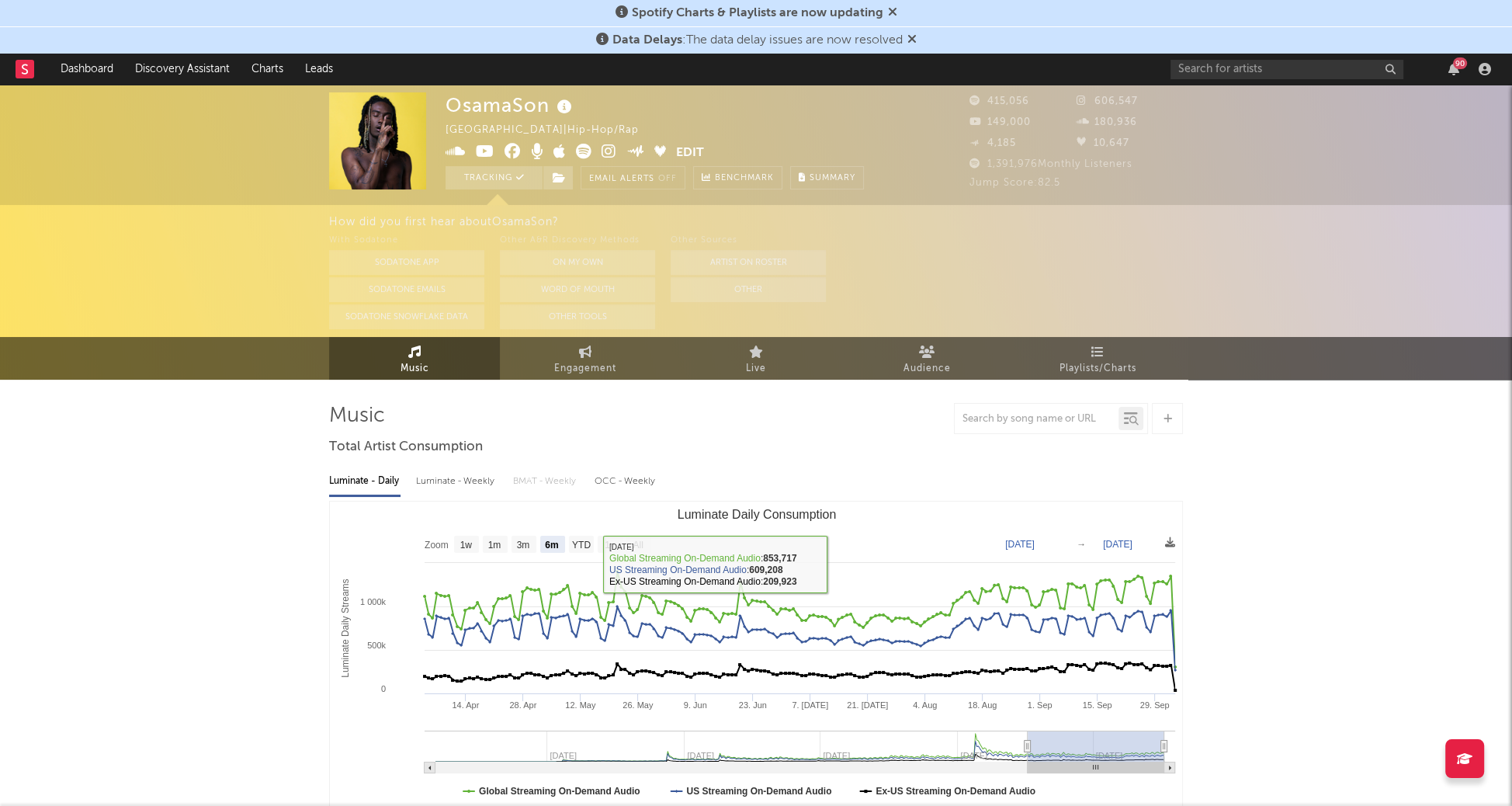
click at [478, 496] on div "Luminate - Daily Luminate - Weekly BMAT - Weekly OCC - Weekly Zoom 1w 1m 3m 6m …" at bounding box center [755, 638] width 853 height 357
click at [478, 483] on div "Luminate - Weekly" at bounding box center [457, 481] width 82 height 26
select select "6m"
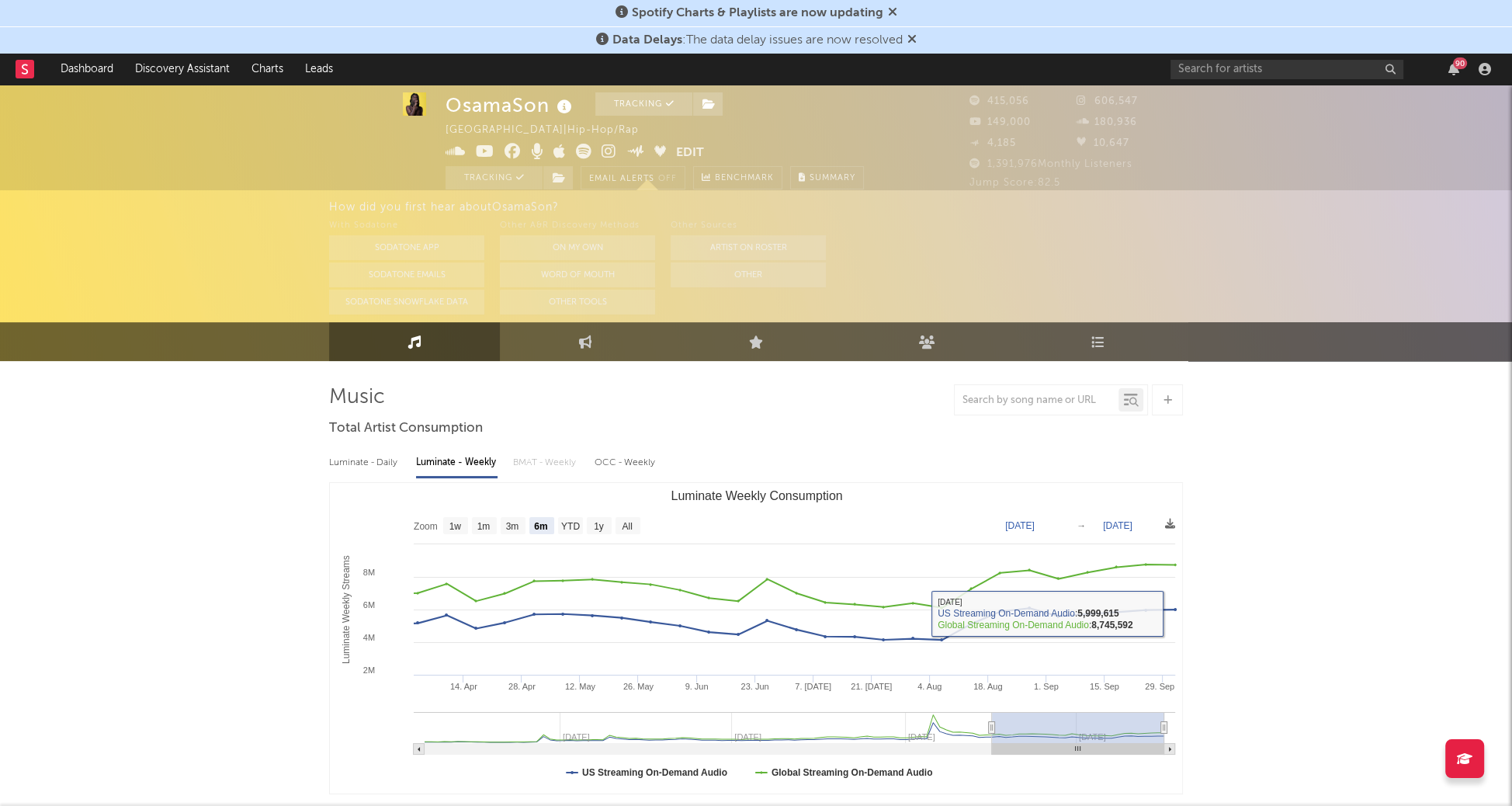
scroll to position [9, 0]
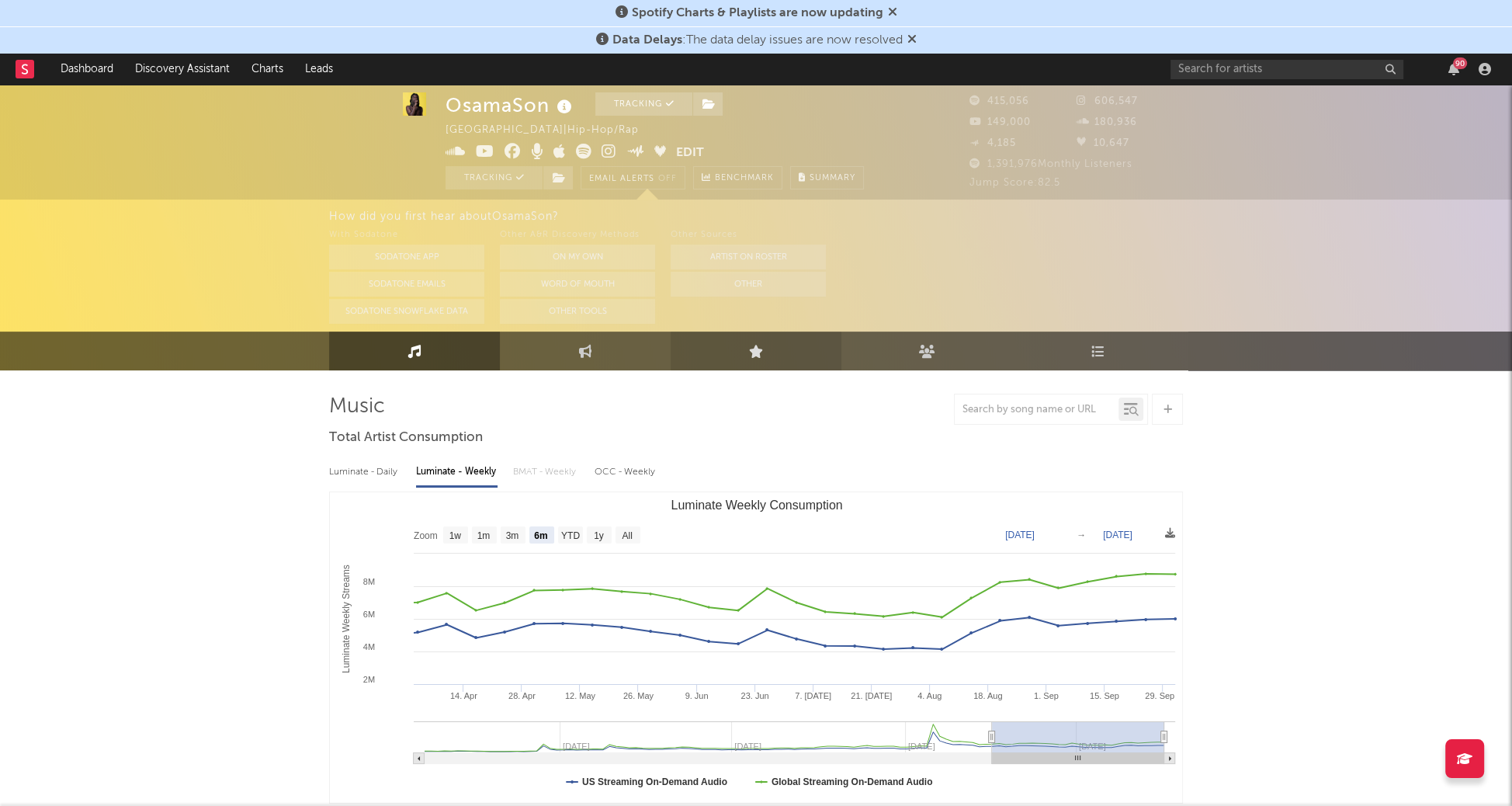
click at [768, 345] on link "Live" at bounding box center [756, 351] width 170 height 39
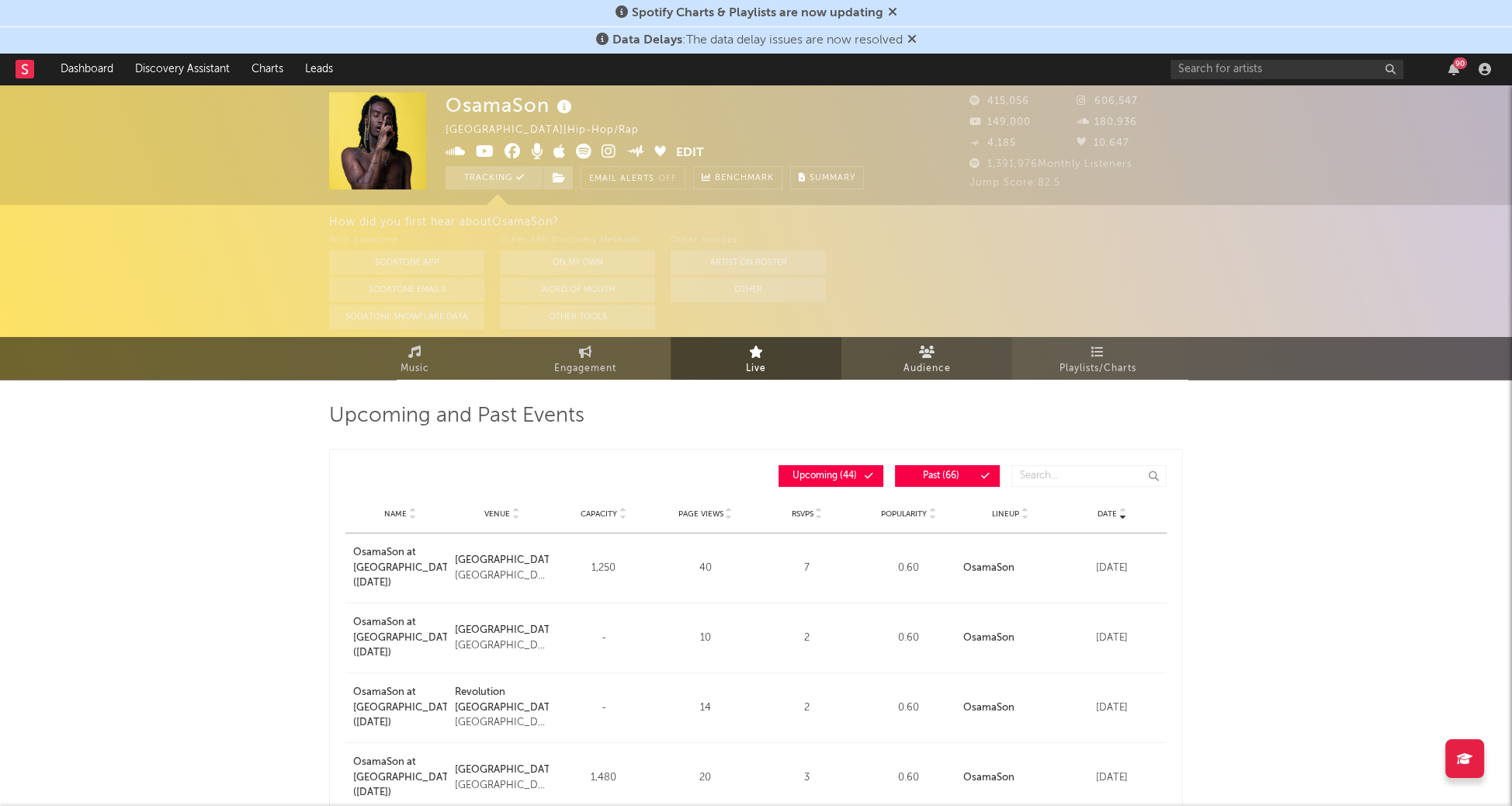
click at [938, 362] on span "Audience" at bounding box center [926, 369] width 47 height 19
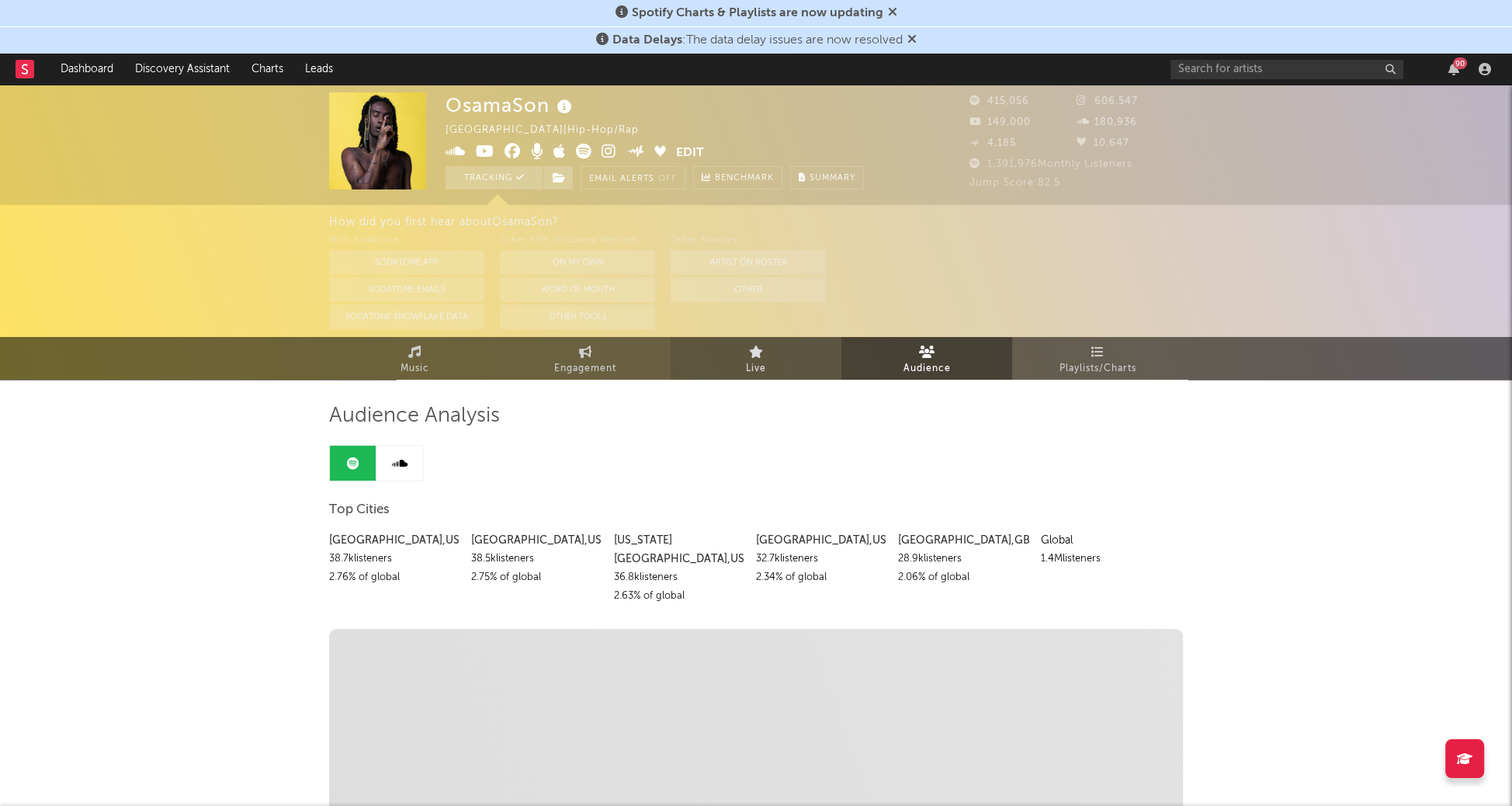
click at [750, 366] on span "Live" at bounding box center [756, 369] width 20 height 19
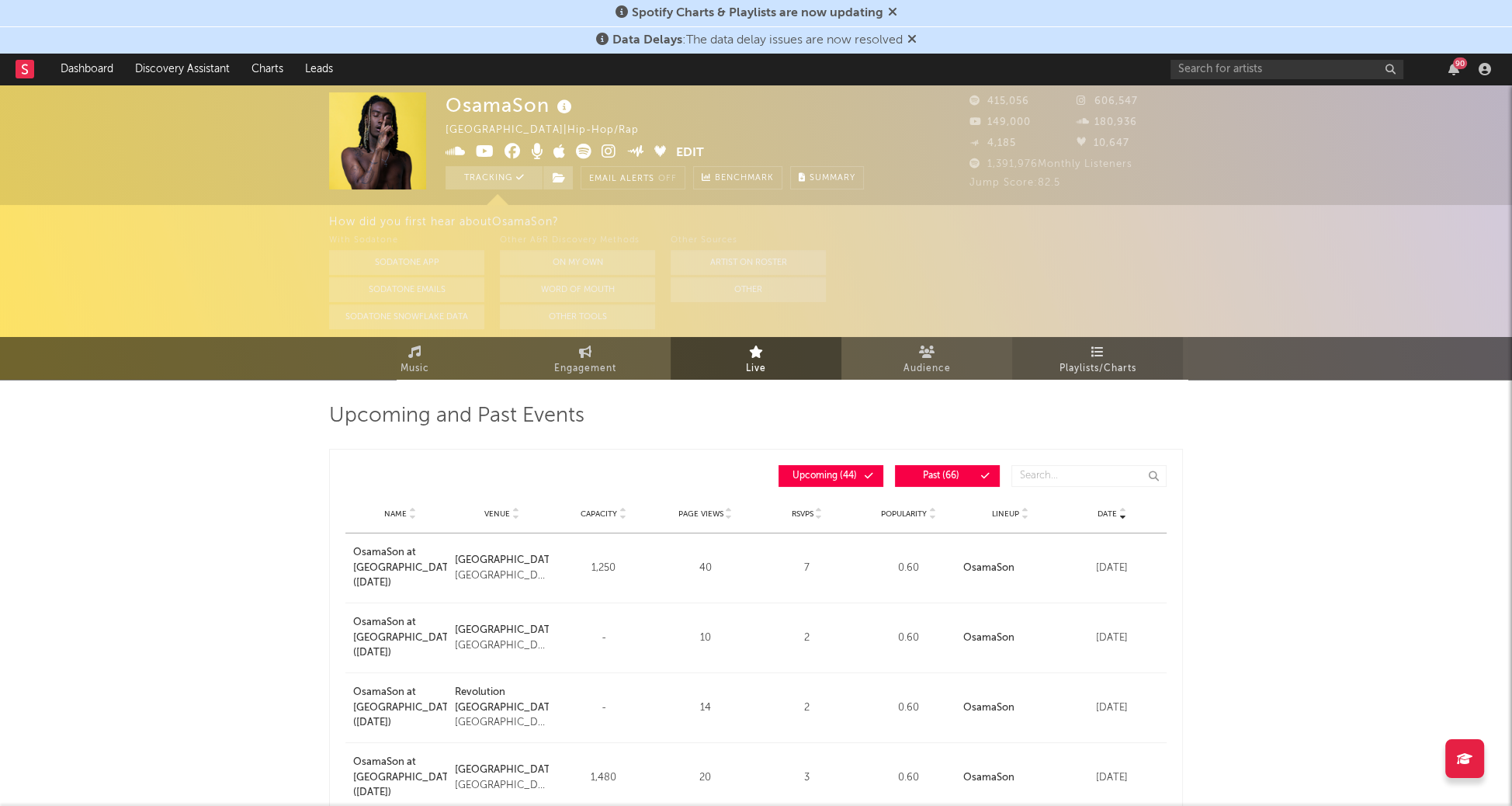
click at [1099, 346] on icon at bounding box center [1098, 351] width 13 height 12
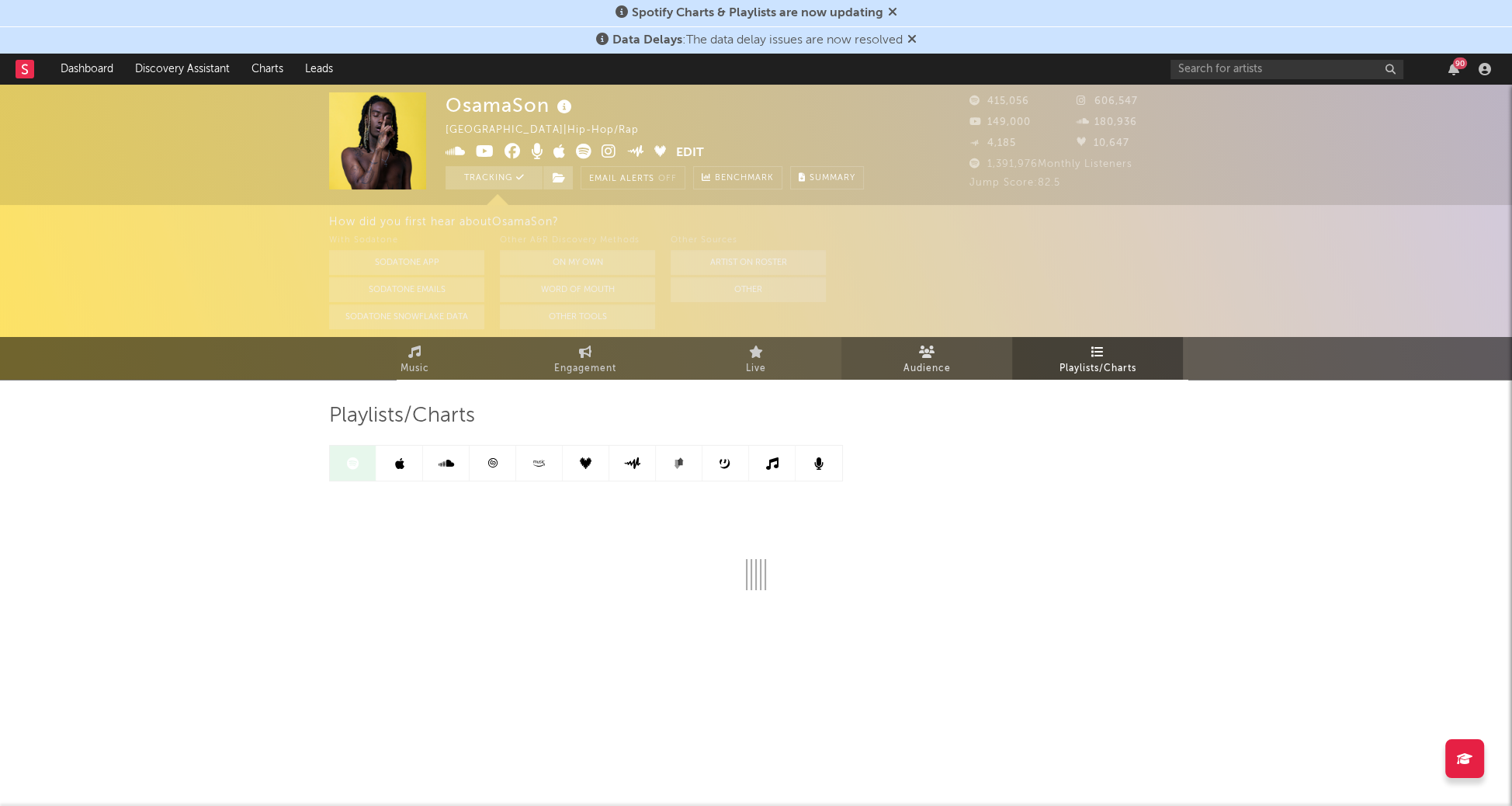
click at [911, 360] on span "Audience" at bounding box center [926, 369] width 47 height 19
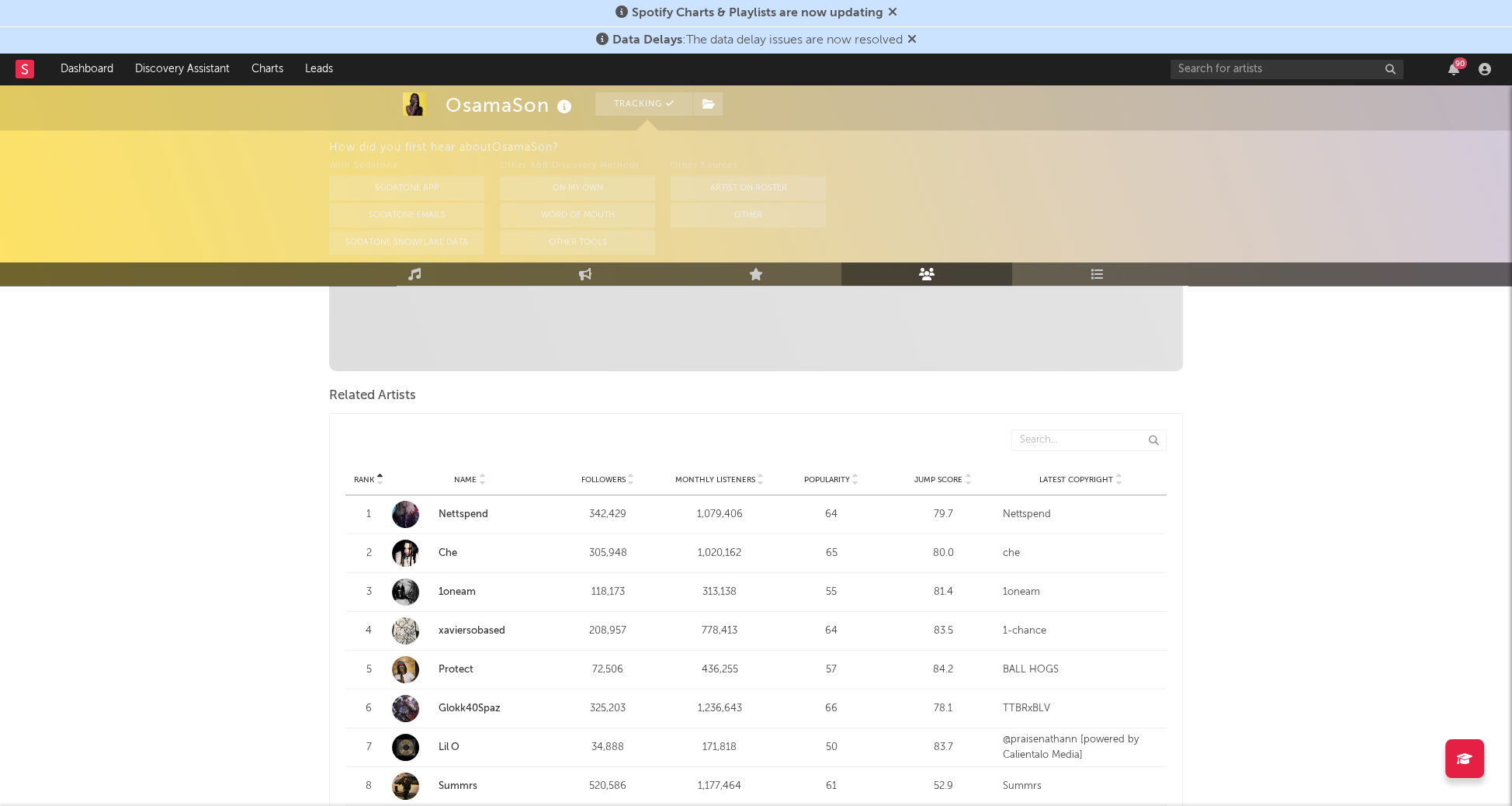
scroll to position [97, 0]
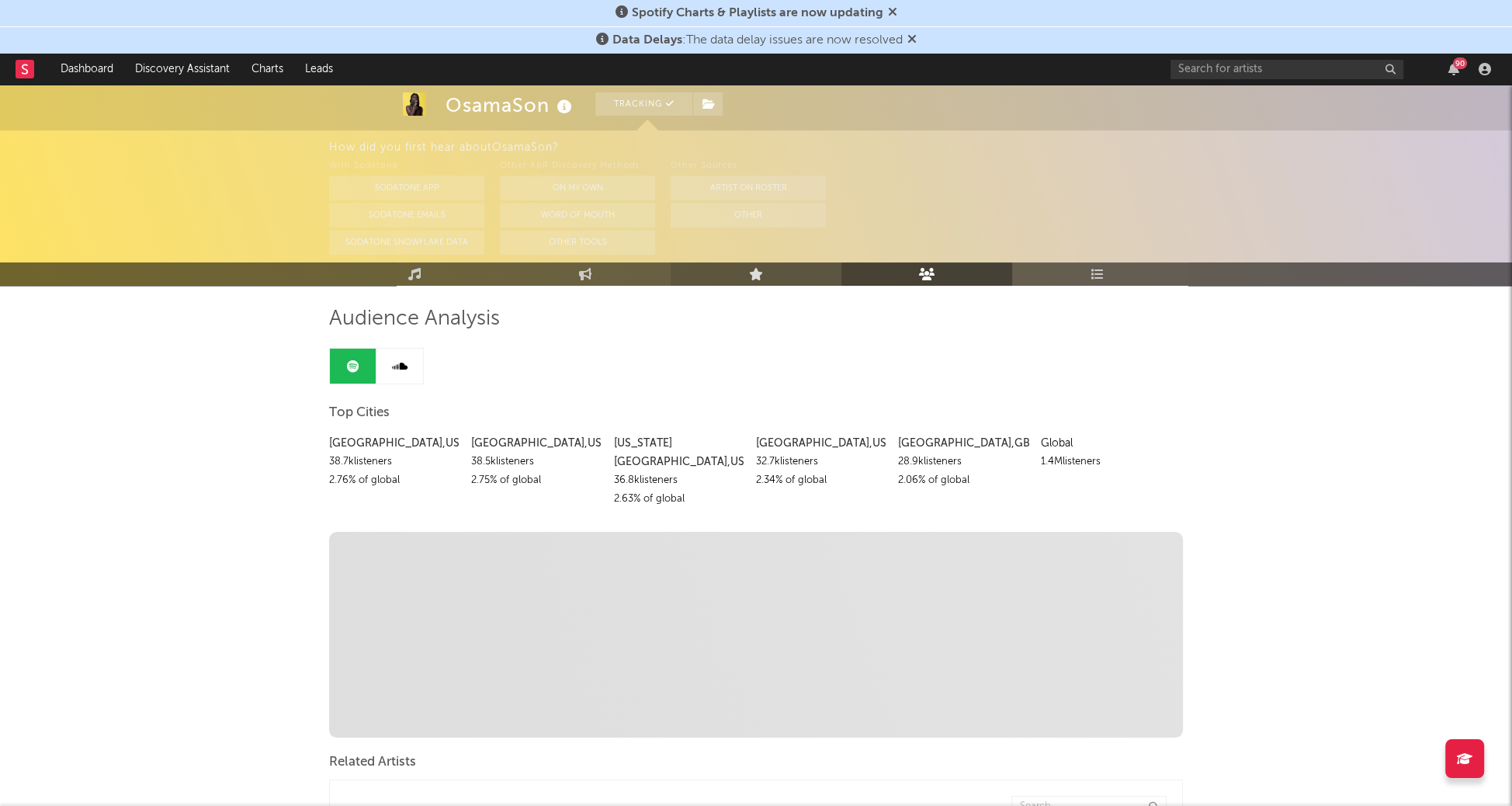
click at [749, 278] on icon at bounding box center [756, 273] width 15 height 12
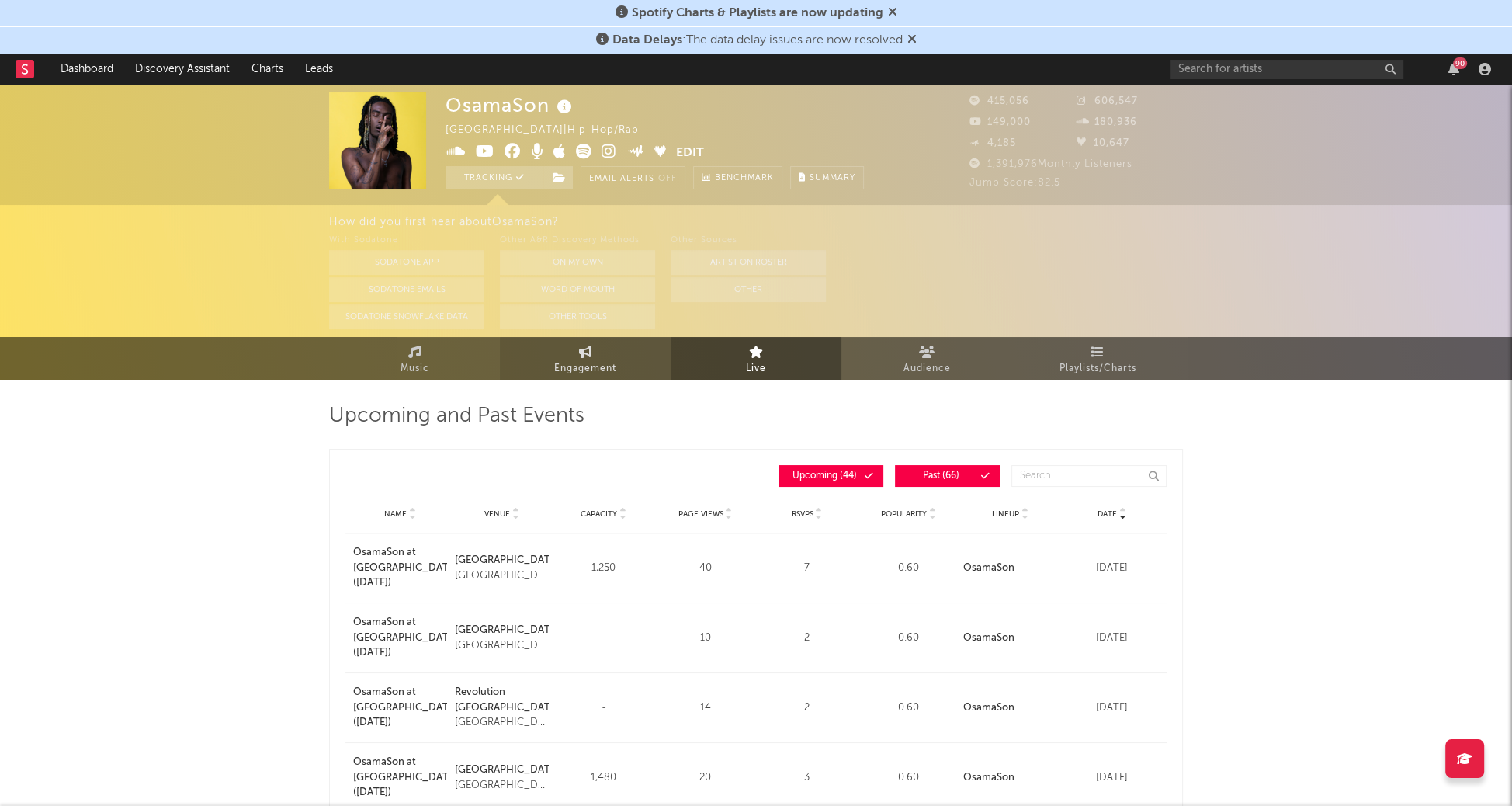
click at [583, 355] on icon at bounding box center [586, 351] width 13 height 12
select select "1w"
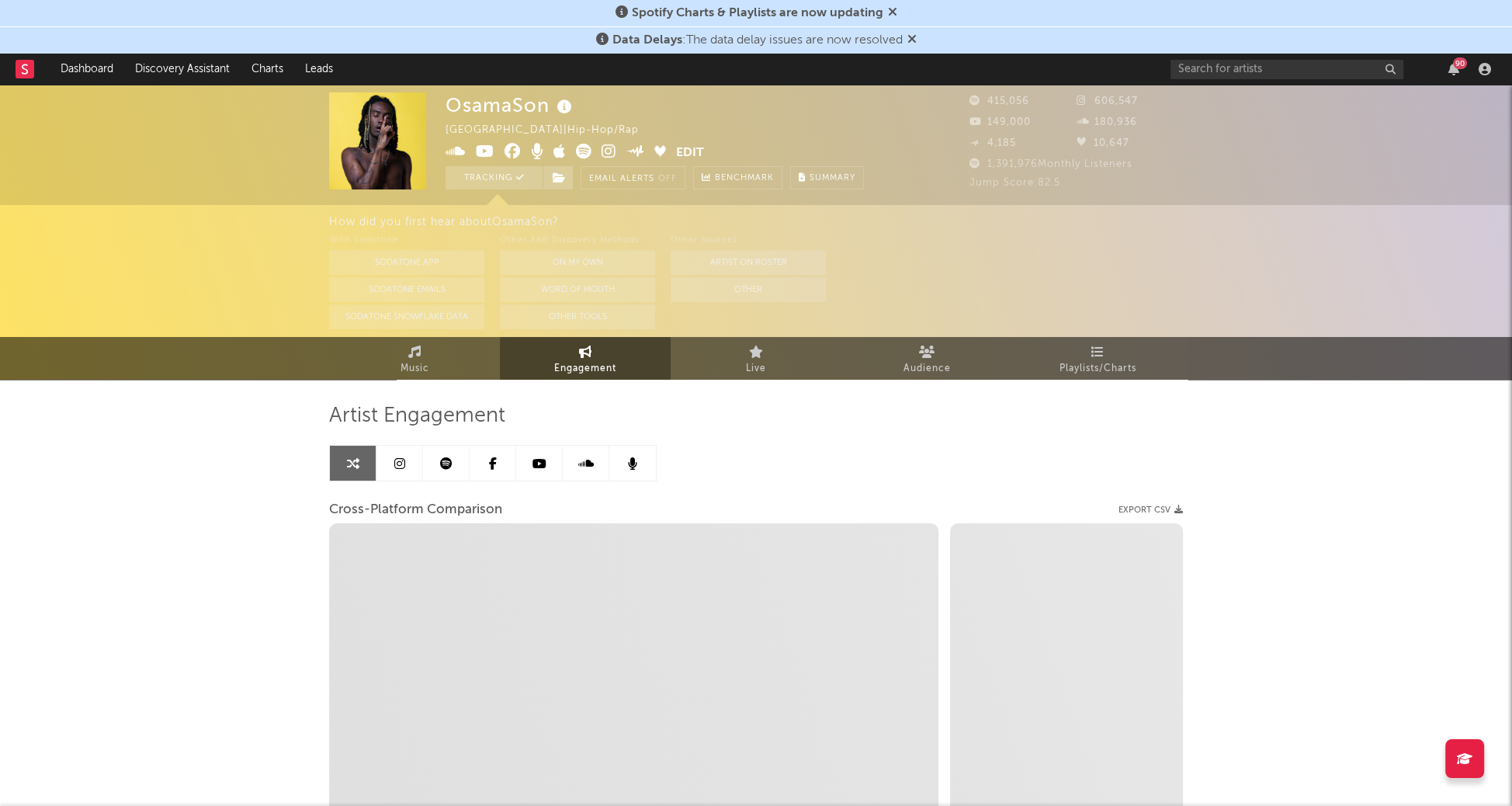
select select "1m"
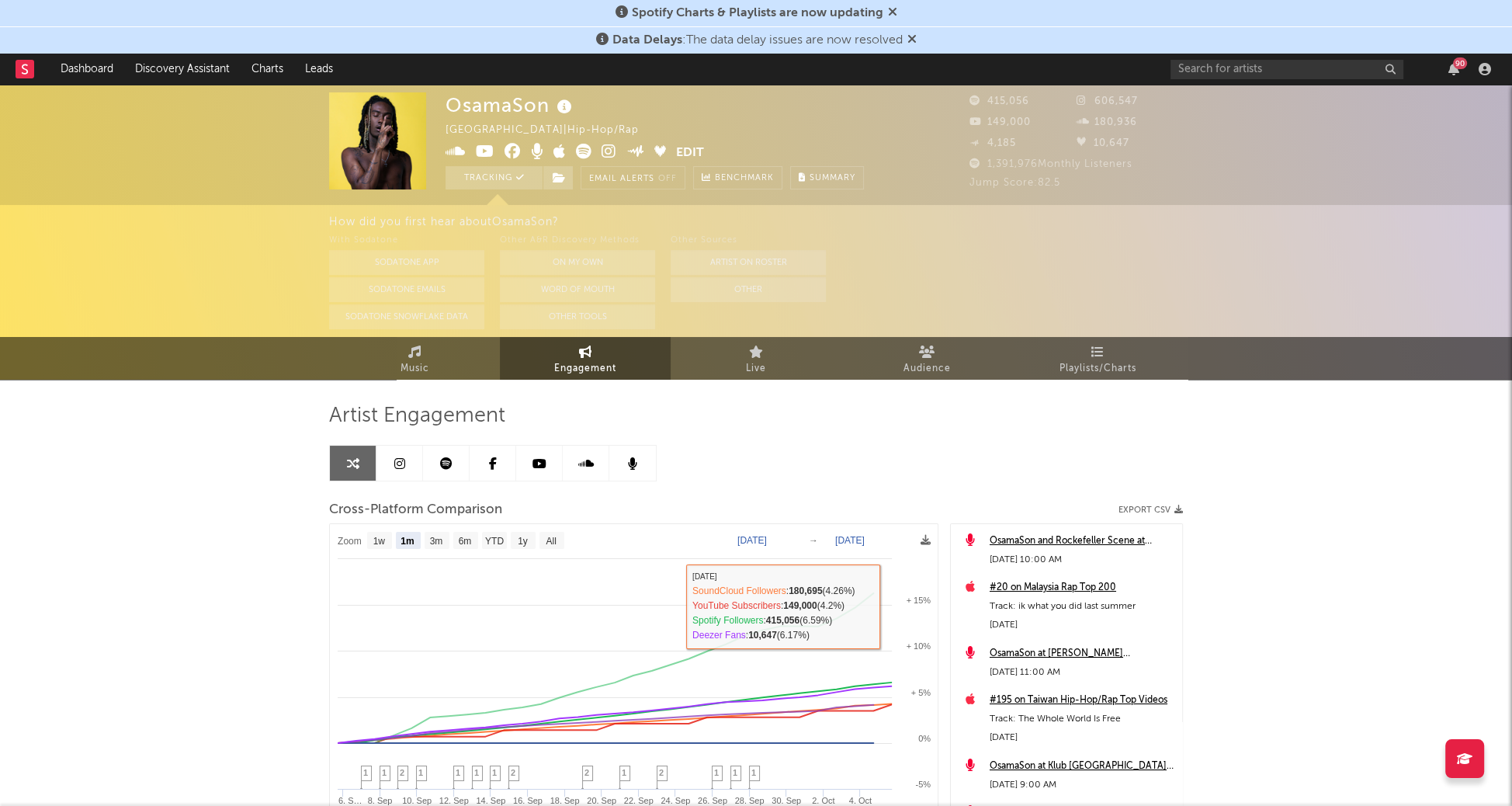
click at [1301, 81] on div "90" at bounding box center [1333, 69] width 326 height 31
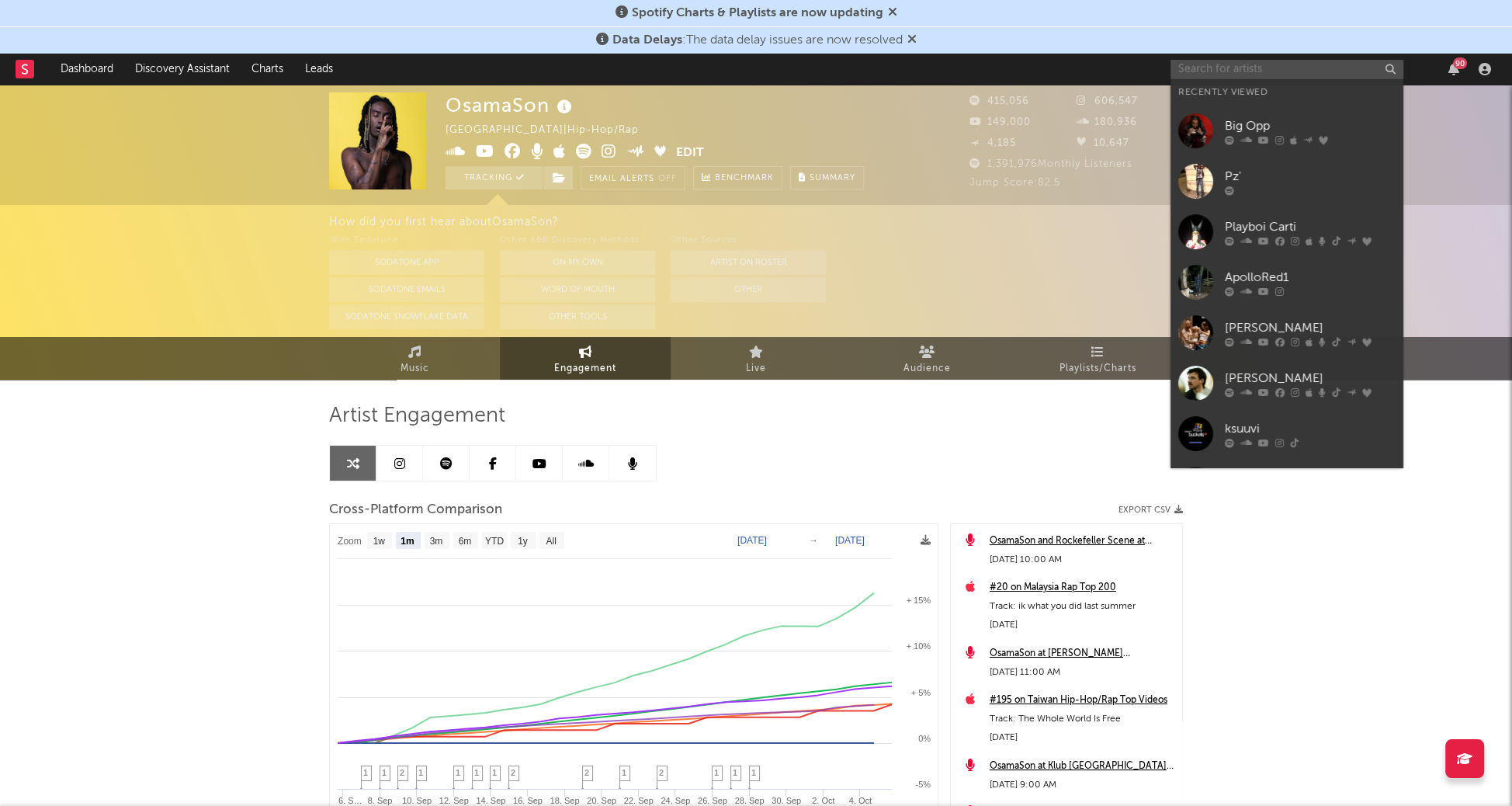
click at [1289, 74] on input "text" at bounding box center [1286, 69] width 233 height 19
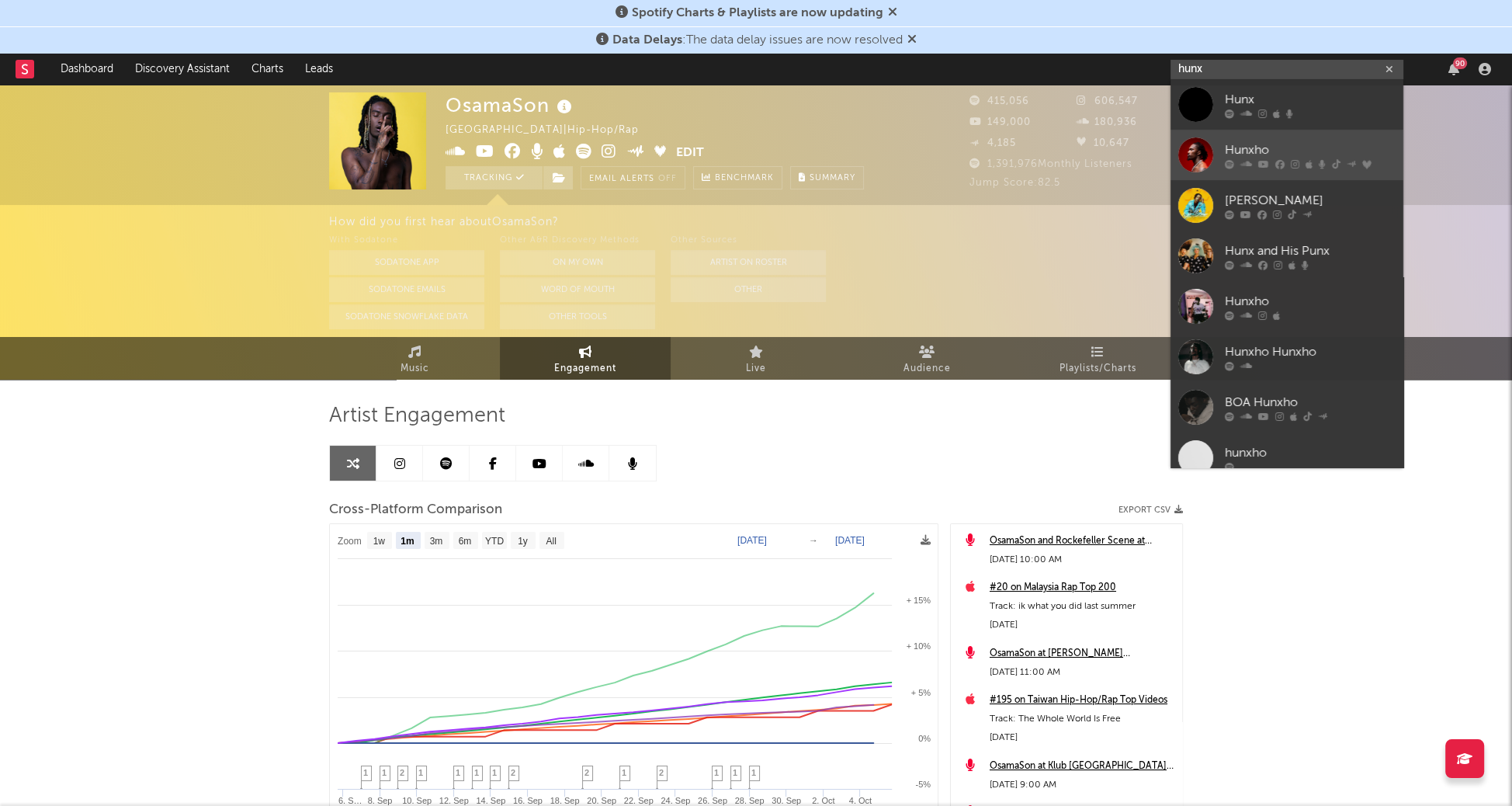
type input "hunx"
click at [1255, 145] on div "Hunxho" at bounding box center [1310, 150] width 170 height 19
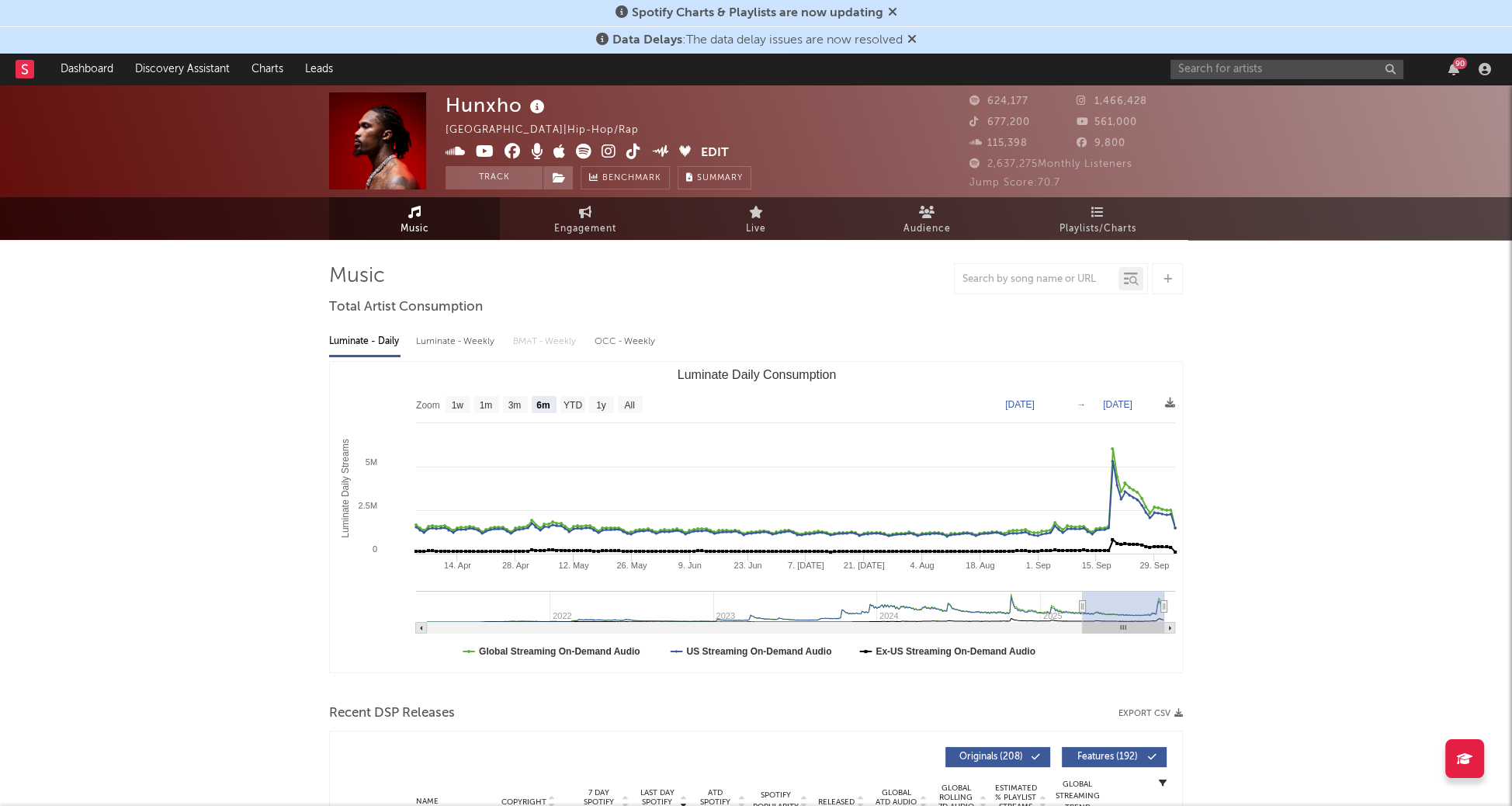
select select "6m"
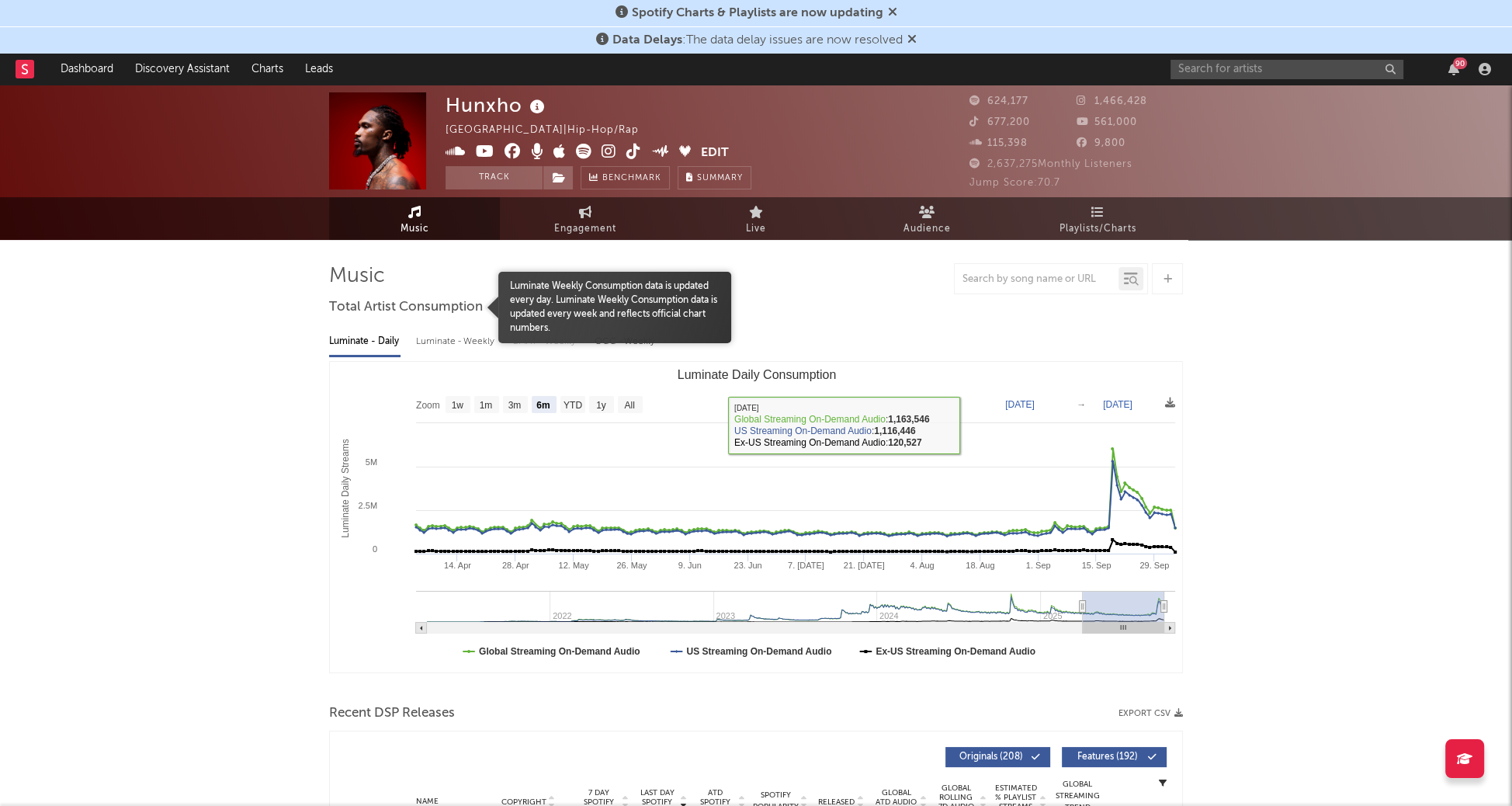
click at [447, 337] on div "Luminate - Weekly" at bounding box center [457, 341] width 82 height 26
select select "6m"
